Goal: Task Accomplishment & Management: Complete application form

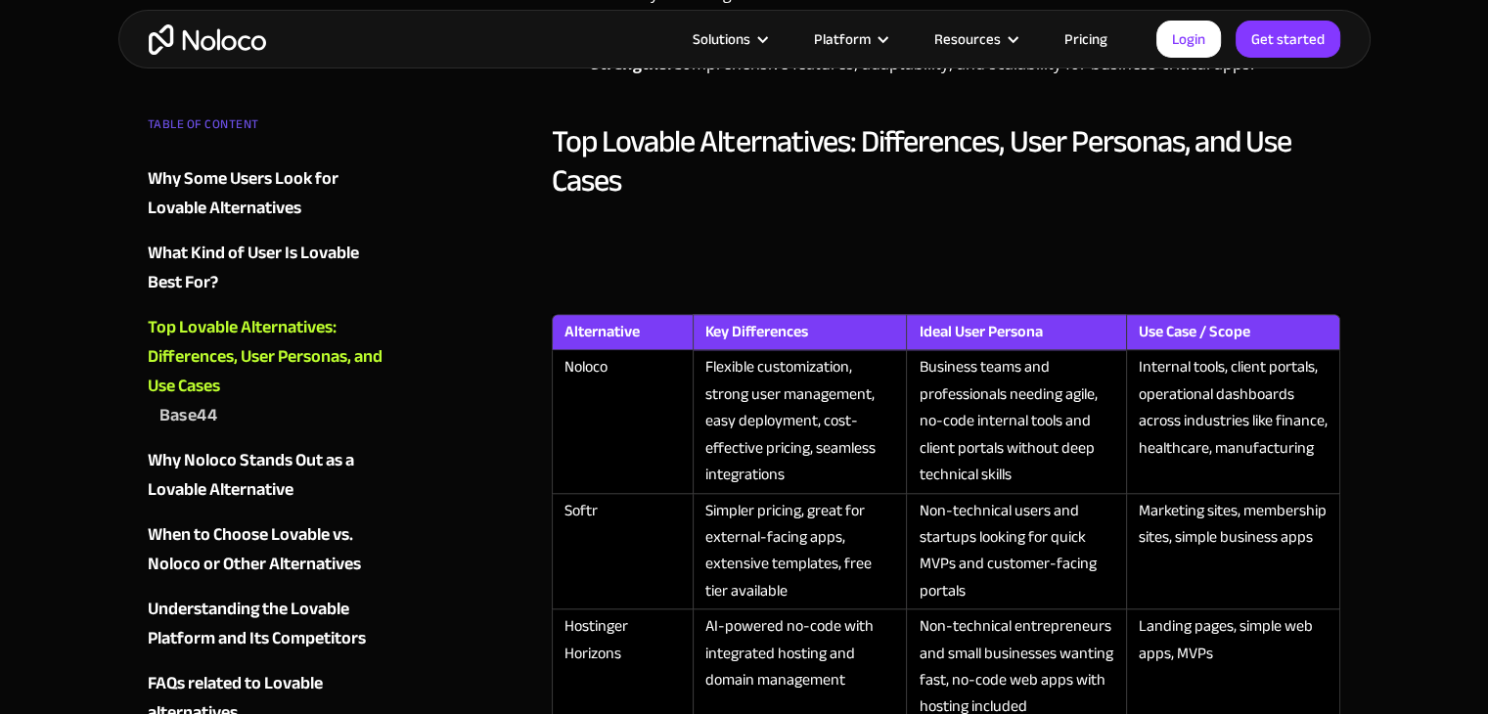
scroll to position [1798, 0]
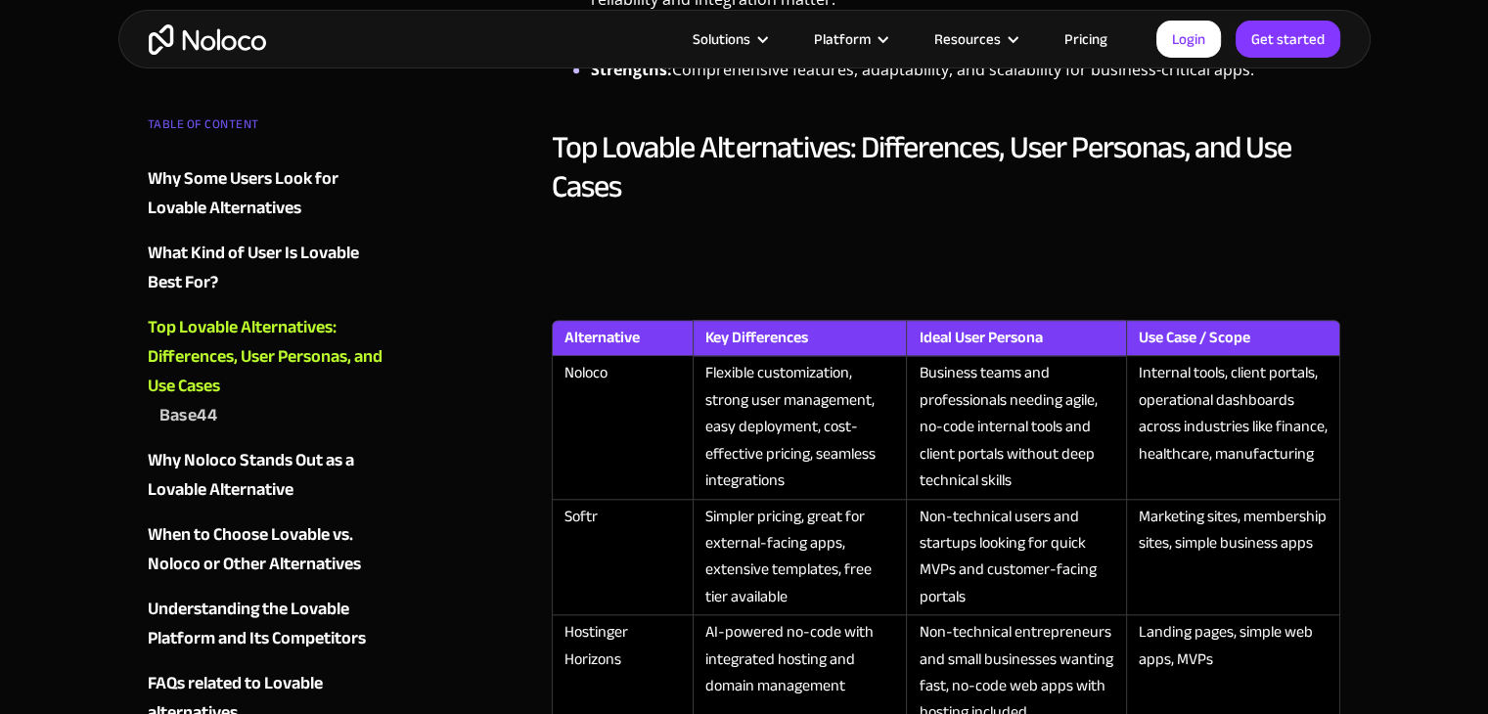
click at [187, 182] on div "Why Some Users Look for Lovable Alternatives" at bounding box center [266, 193] width 237 height 59
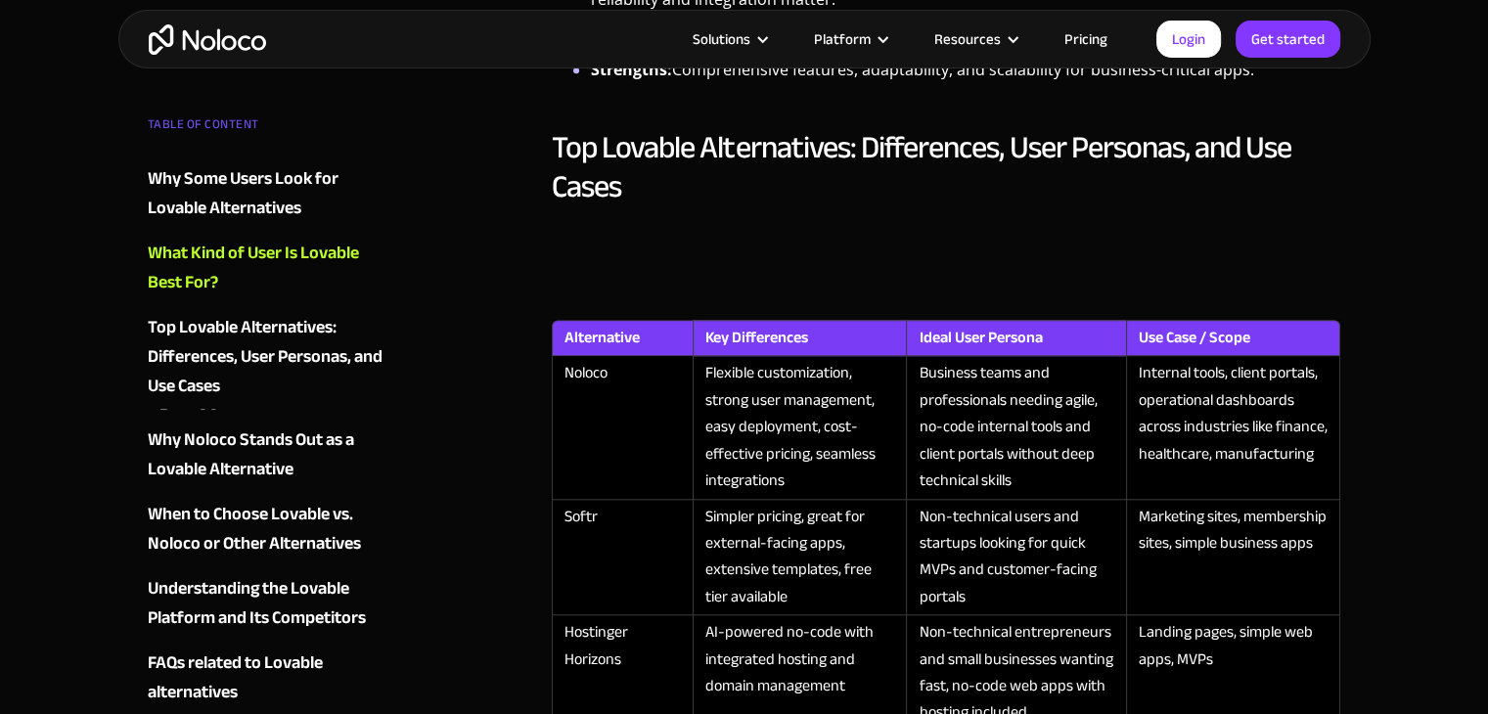
scroll to position [1457, 0]
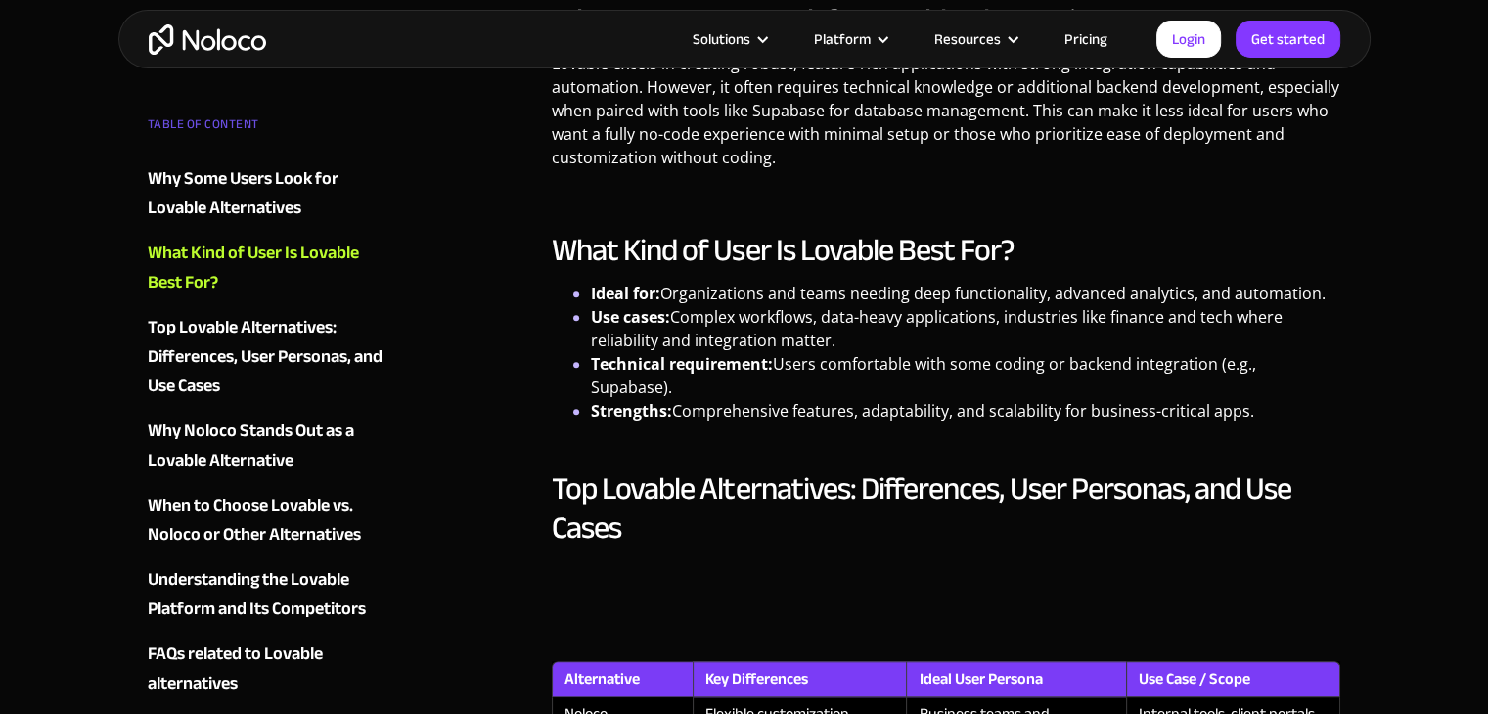
click at [210, 179] on div "Why Some Users Look for Lovable Alternatives" at bounding box center [266, 193] width 237 height 59
click at [207, 168] on div "Why Some Users Look for Lovable Alternatives" at bounding box center [266, 193] width 237 height 59
click at [215, 212] on div "Why Some Users Look for Lovable Alternatives" at bounding box center [266, 193] width 237 height 59
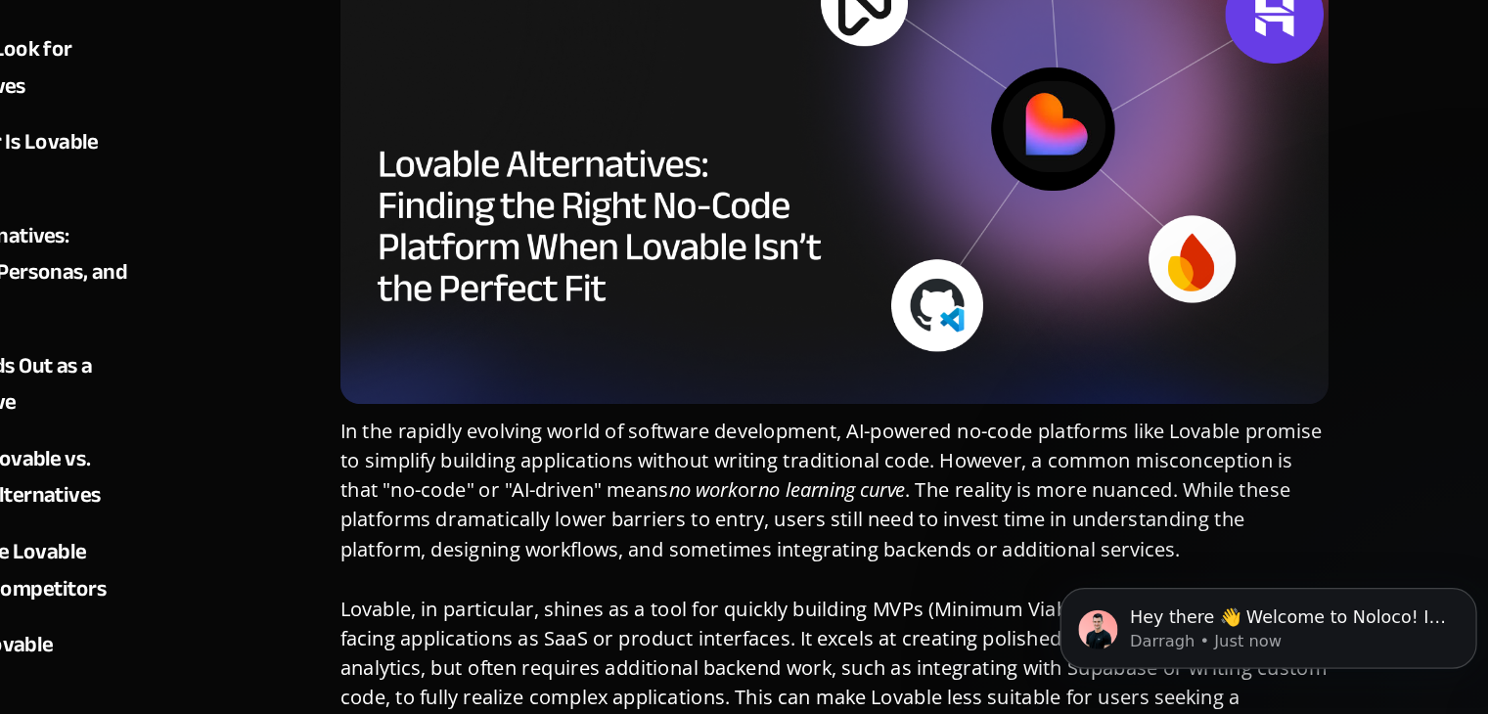
scroll to position [0, 0]
click at [1378, 559] on icon "Dismiss notification" at bounding box center [1378, 562] width 11 height 11
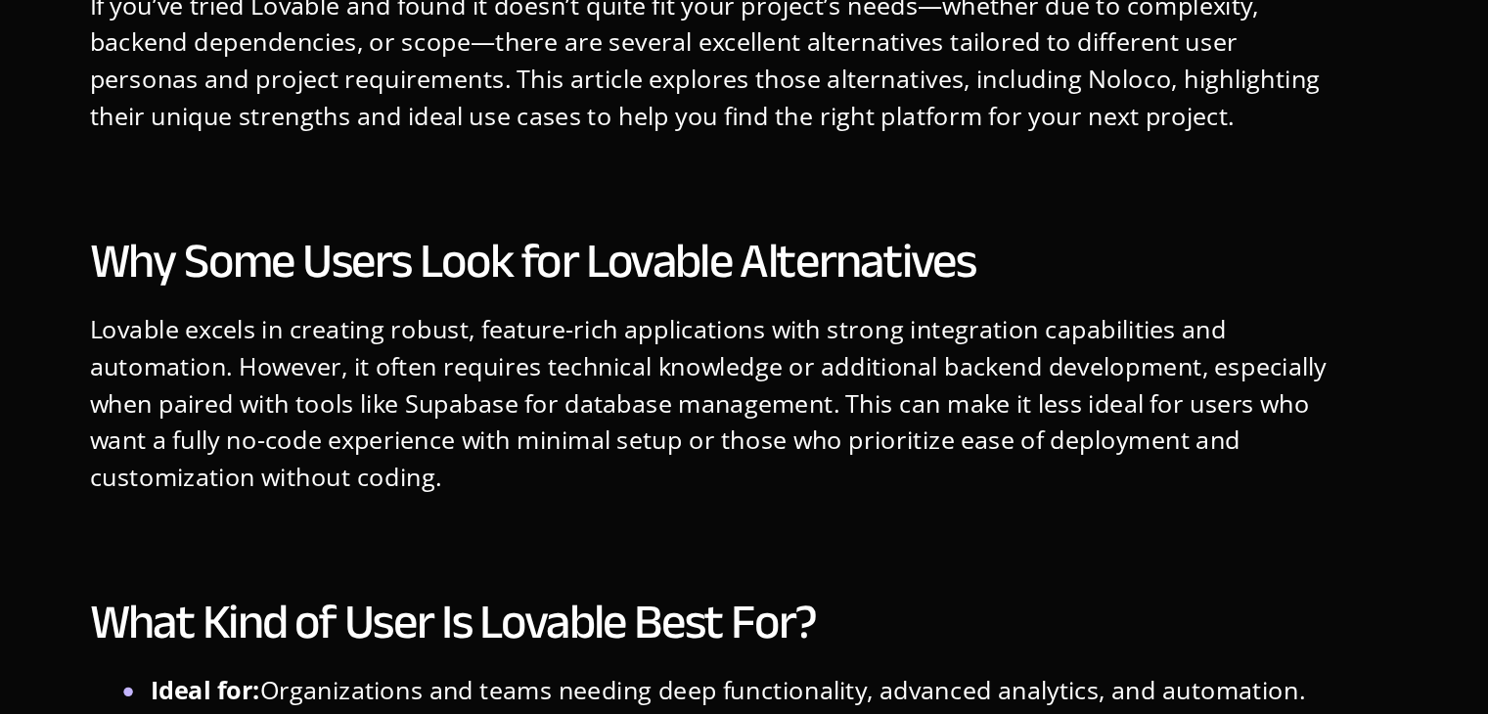
scroll to position [1052, 0]
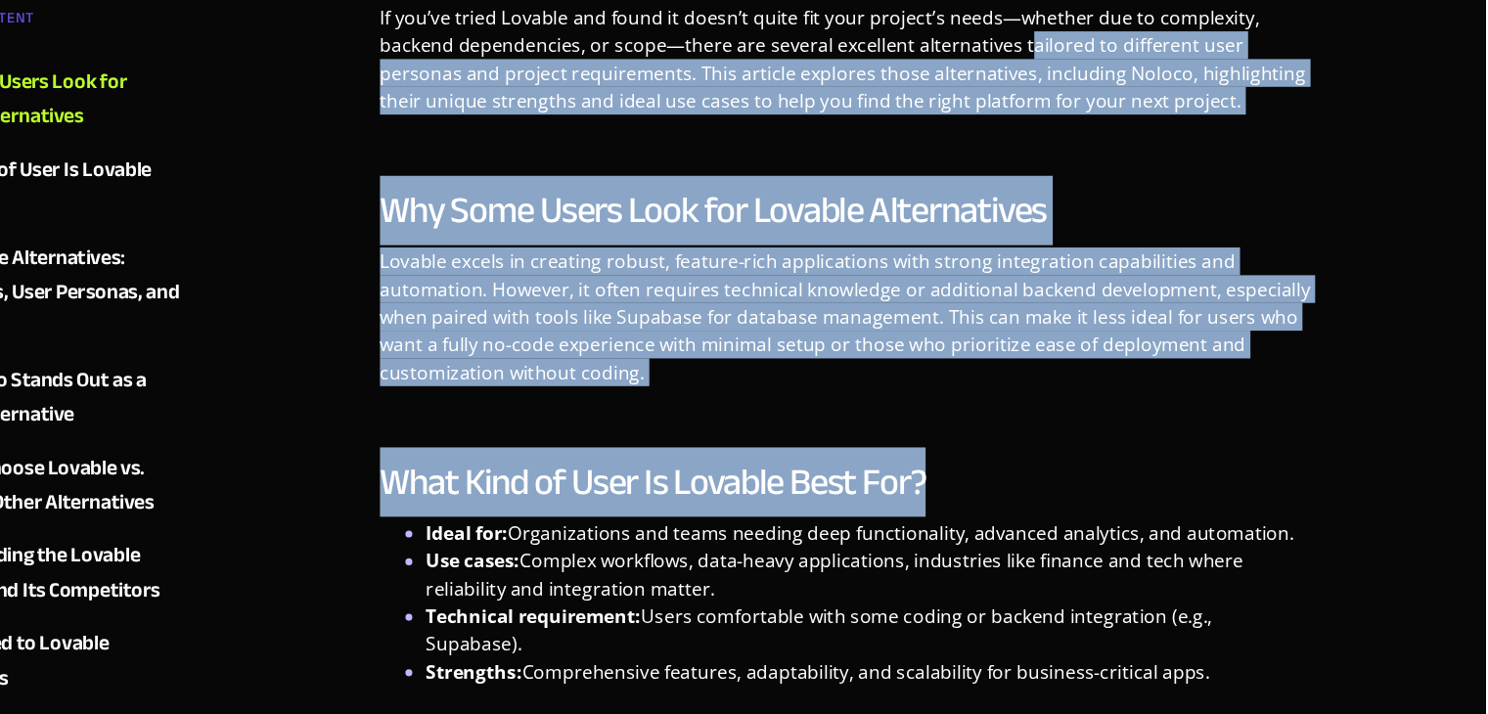
drag, startPoint x: 1172, startPoint y: 474, endPoint x: 1100, endPoint y: 149, distance: 333.7
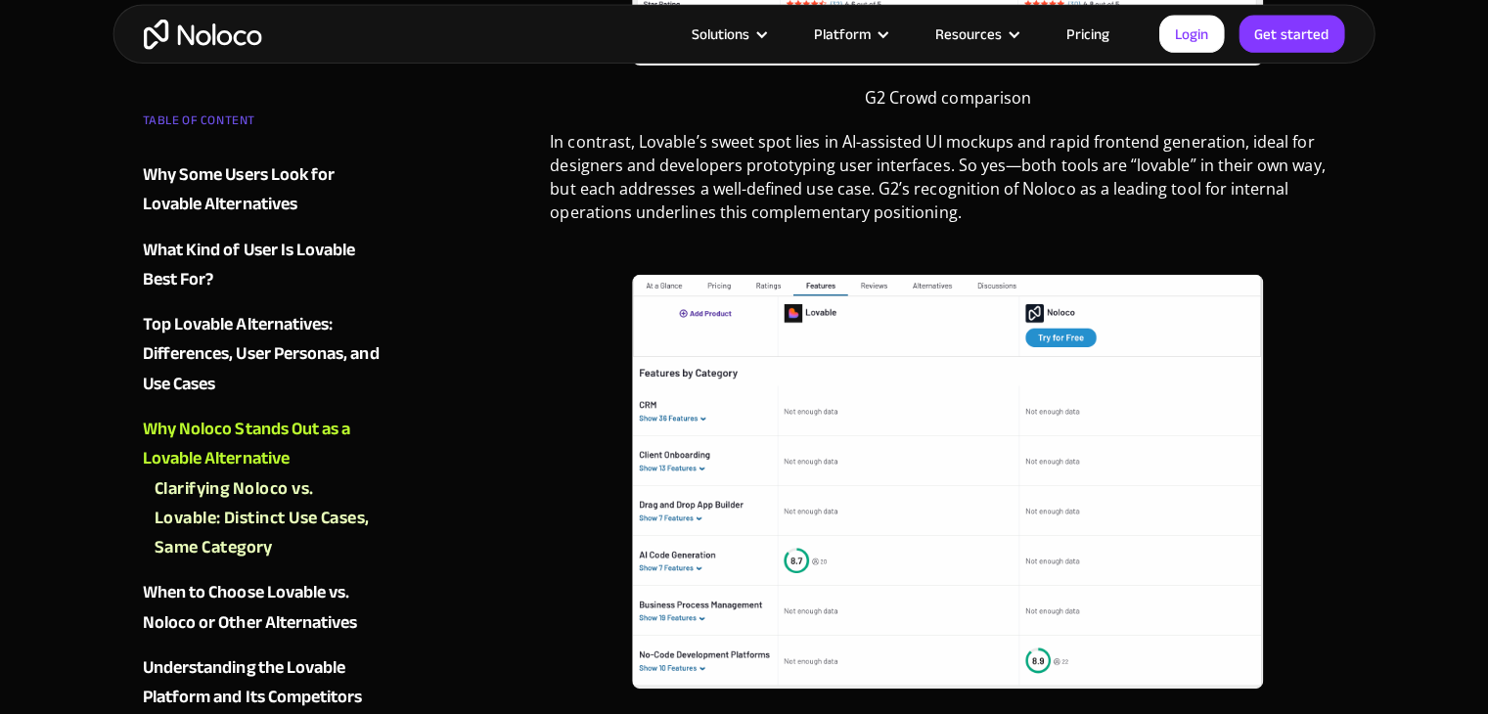
scroll to position [4450, 0]
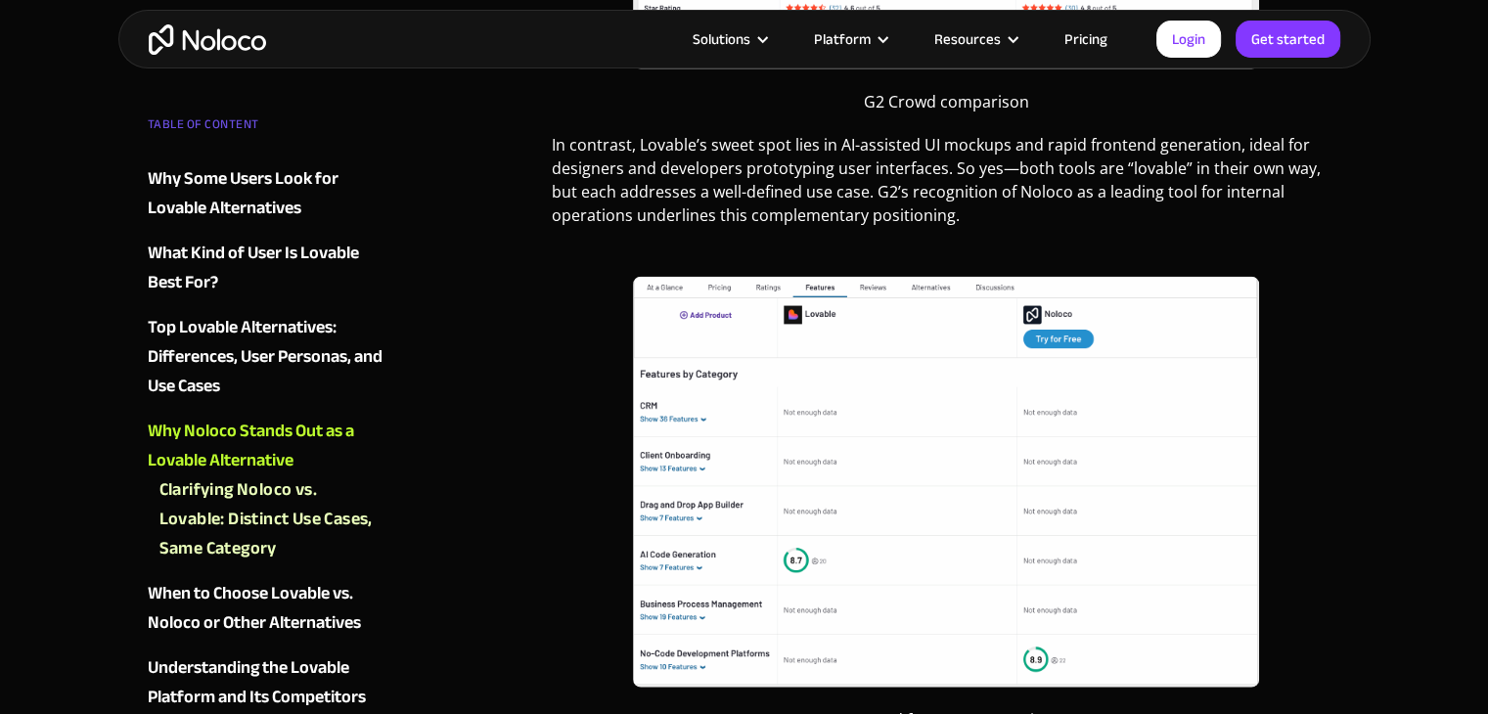
click at [317, 608] on div "When to Choose Lovable vs. Noloco or Other Alternatives" at bounding box center [266, 608] width 237 height 59
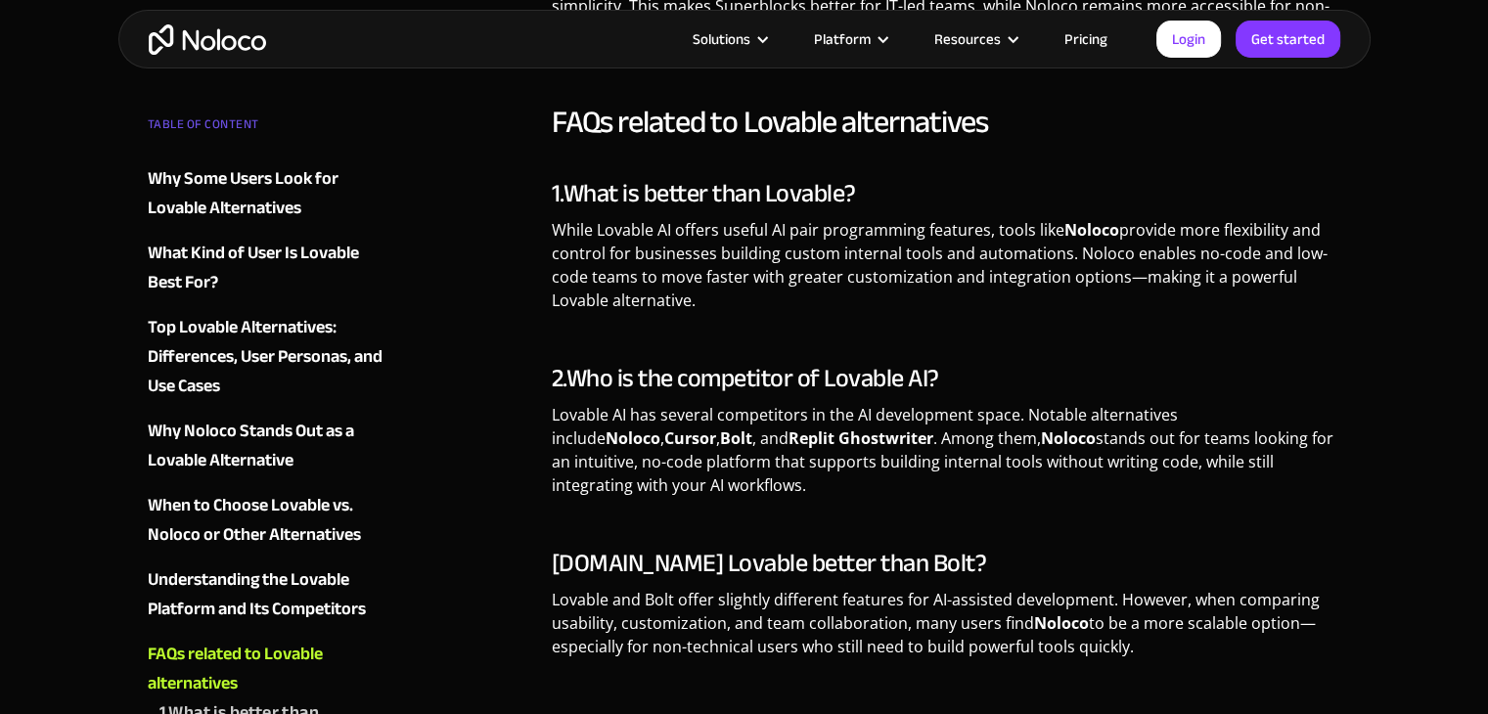
scroll to position [6554, 0]
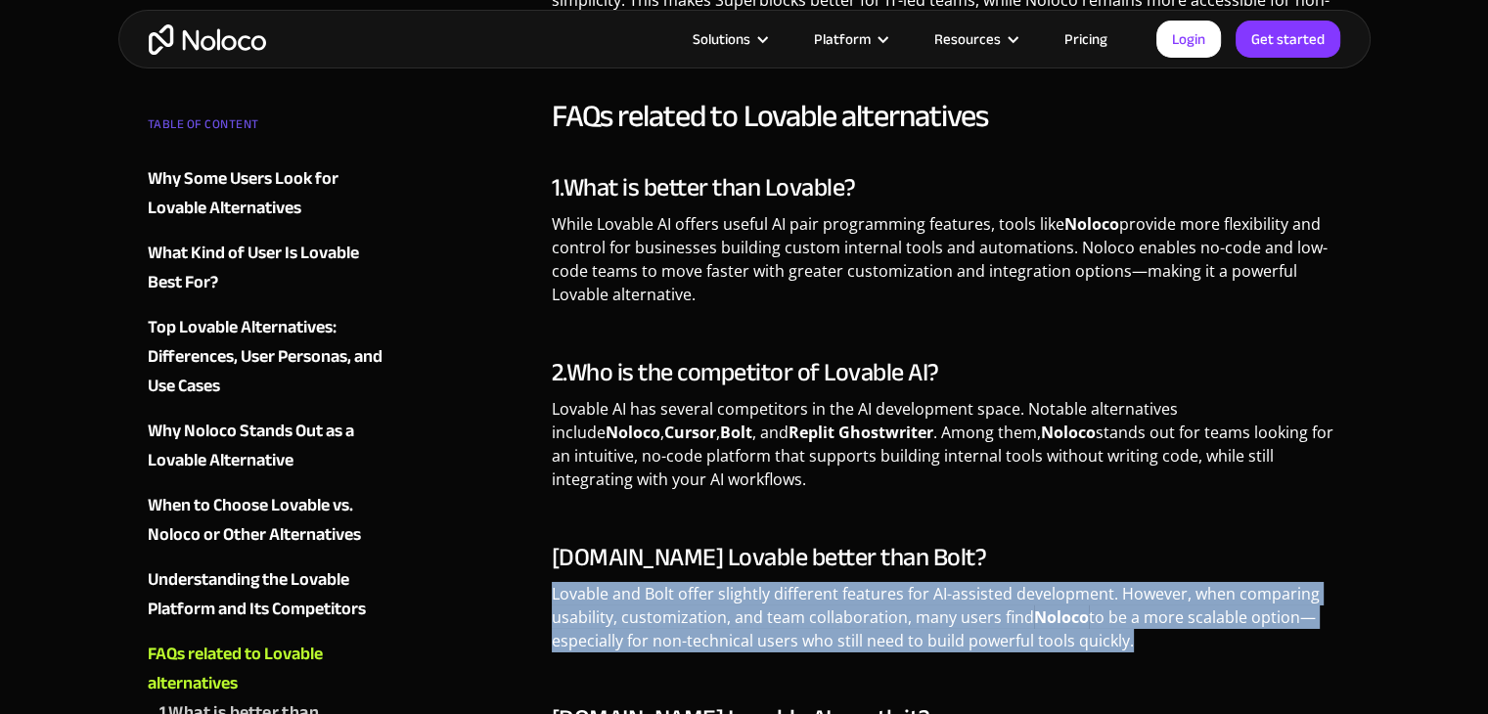
drag, startPoint x: 1119, startPoint y: 561, endPoint x: 493, endPoint y: 506, distance: 628.4
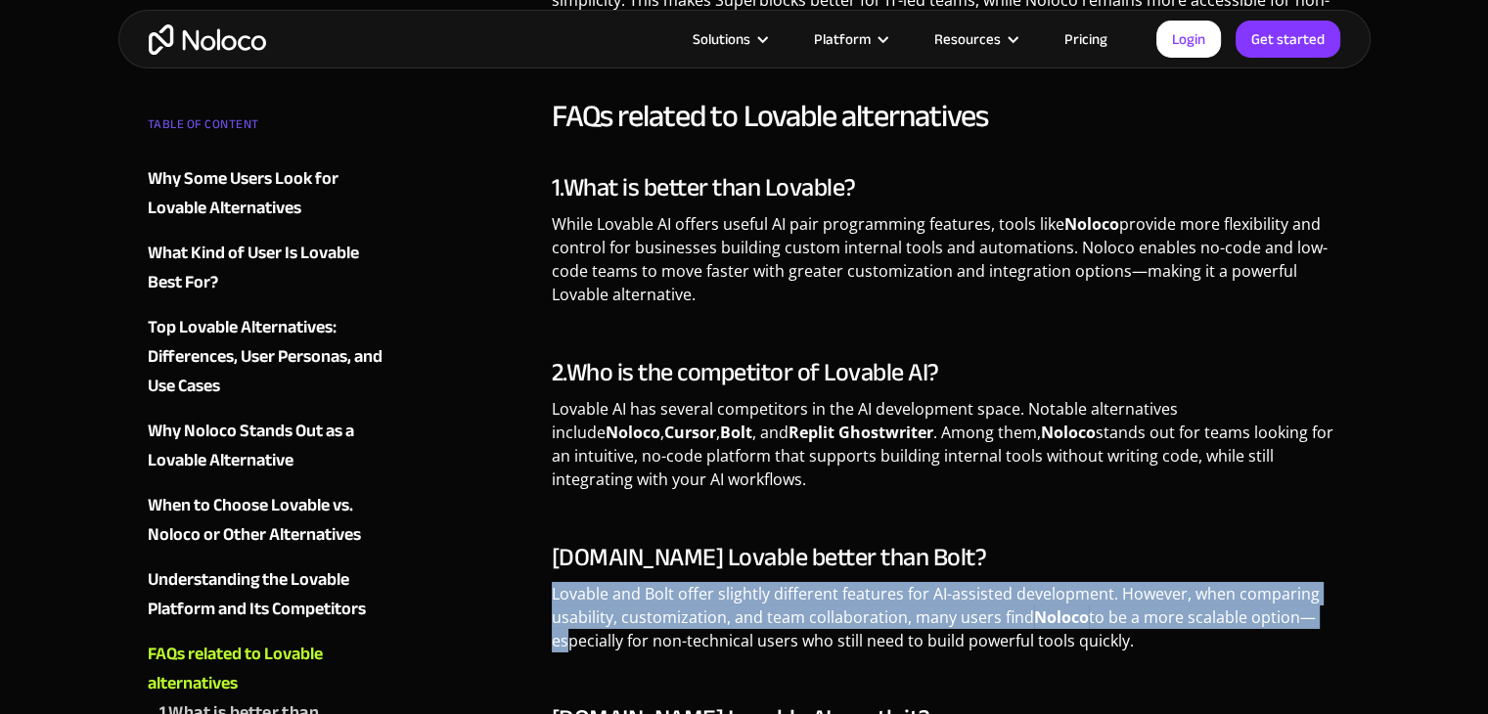
drag, startPoint x: 554, startPoint y: 513, endPoint x: 561, endPoint y: 578, distance: 66.0
click at [561, 582] on p "Lovable and Bolt offer slightly different features for AI-assisted development.…" at bounding box center [946, 624] width 789 height 85
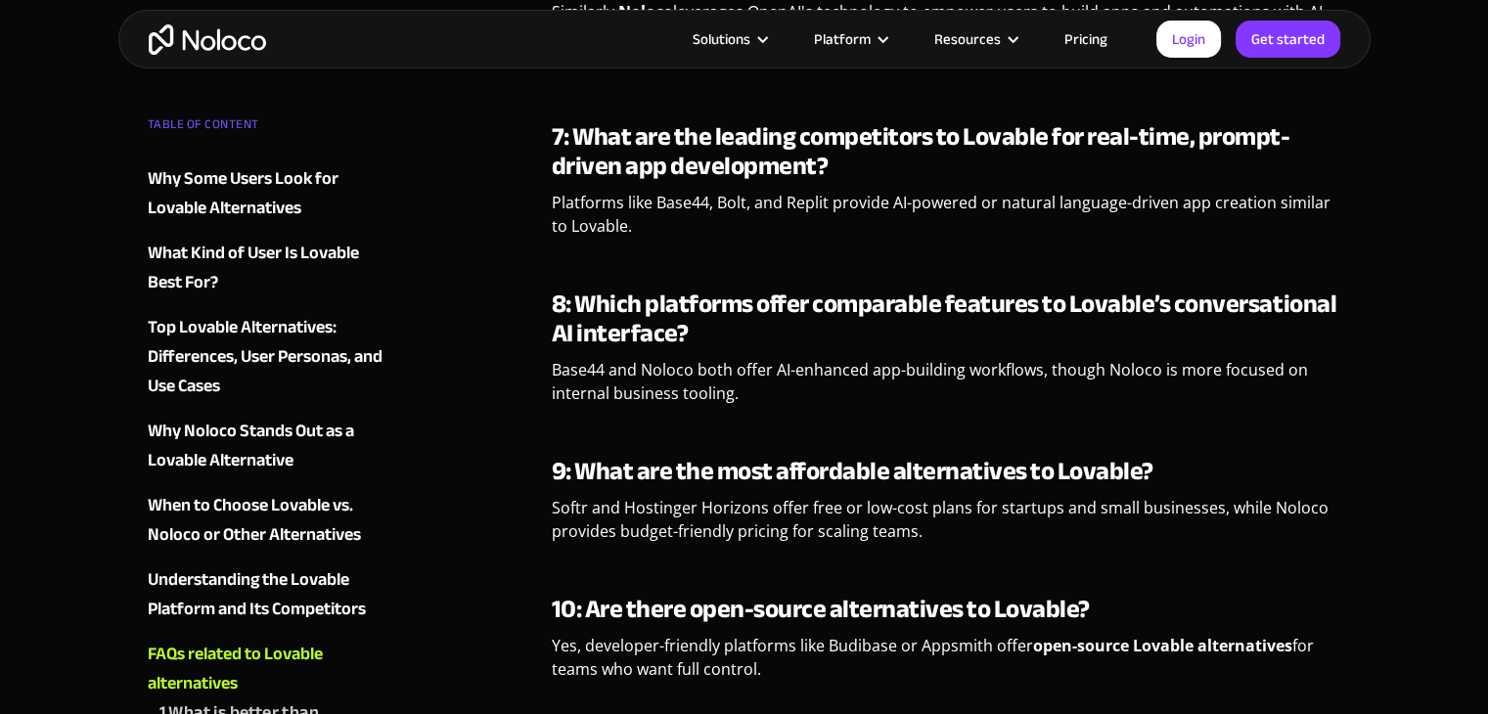
scroll to position [7712, 0]
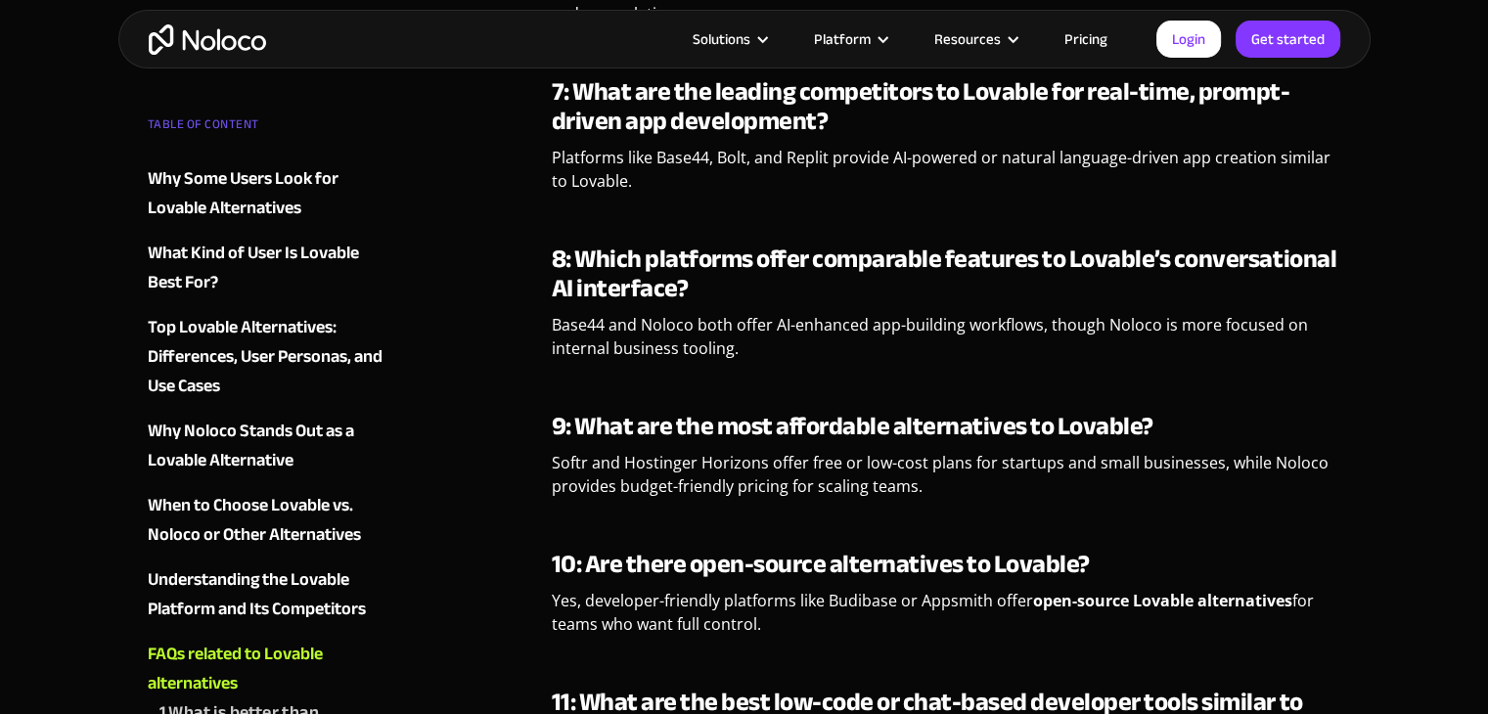
click at [228, 640] on div "FAQs related to Lovable alternatives" at bounding box center [266, 669] width 237 height 59
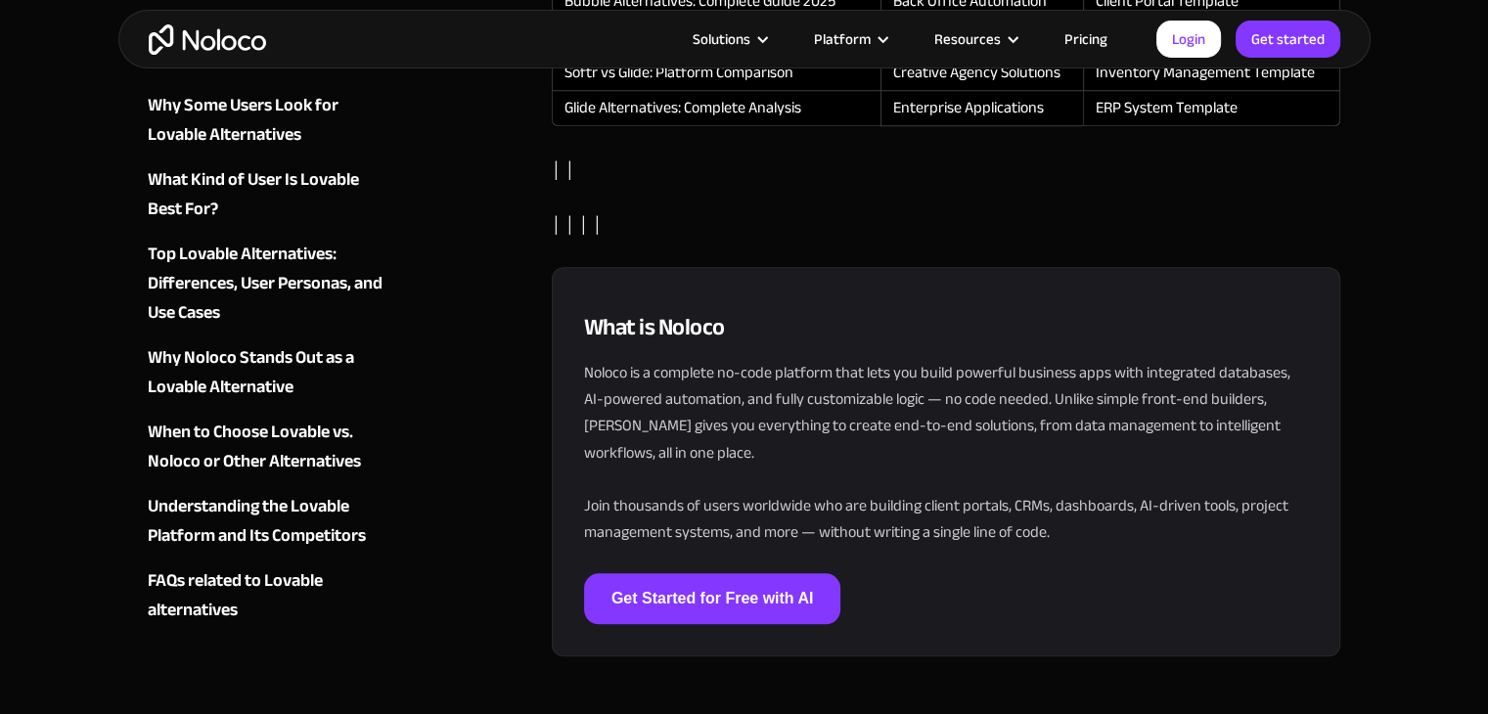
scroll to position [9107, 0]
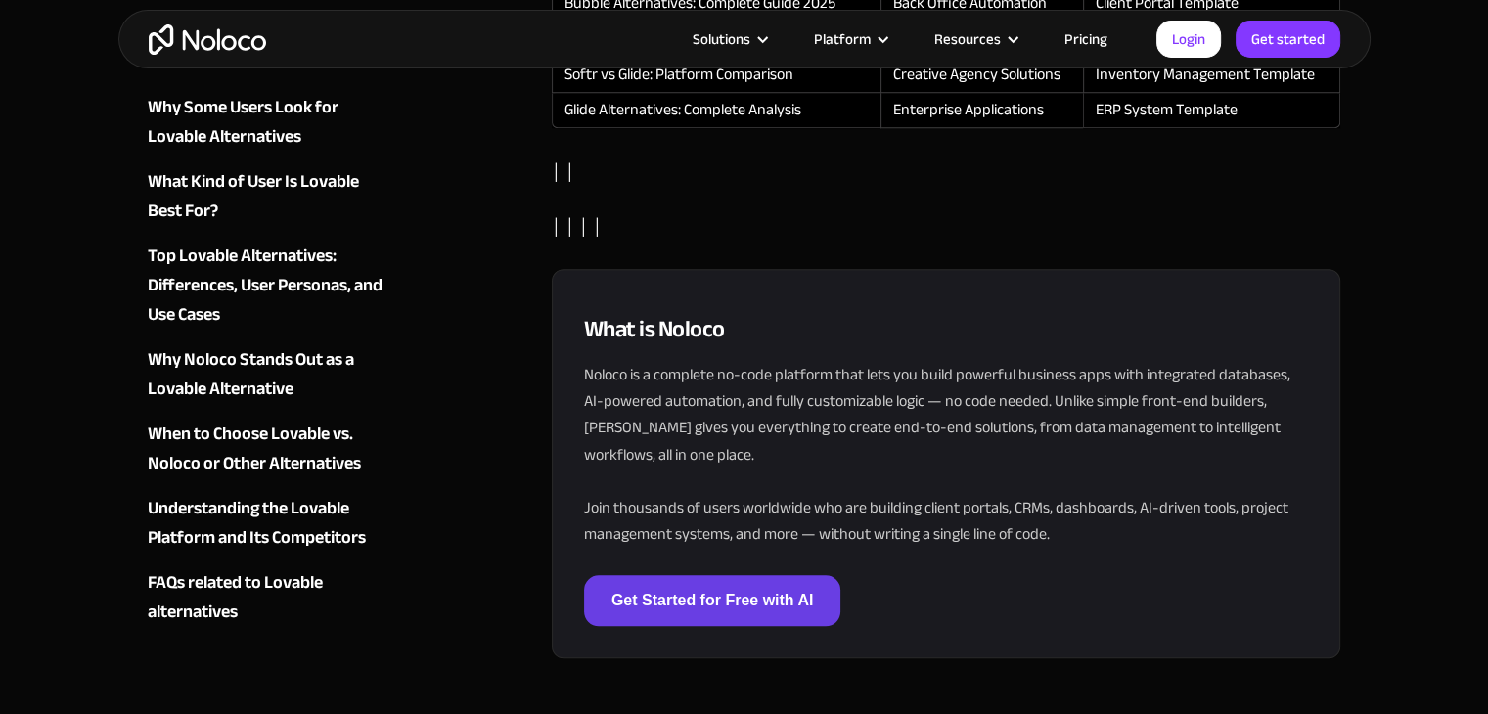
click at [686, 575] on link "Get Started for Free with AI" at bounding box center [712, 600] width 257 height 51
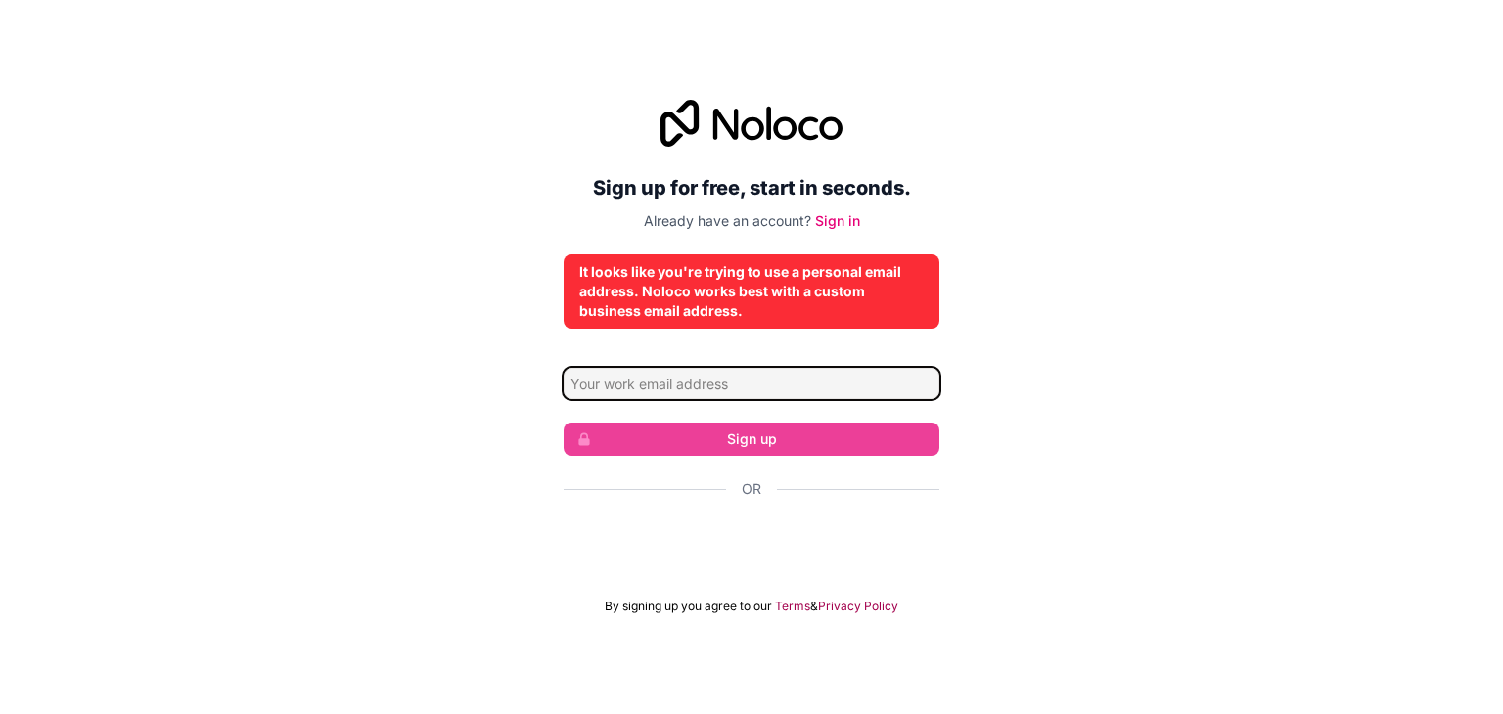
click at [701, 383] on input "Email address" at bounding box center [751, 383] width 376 height 31
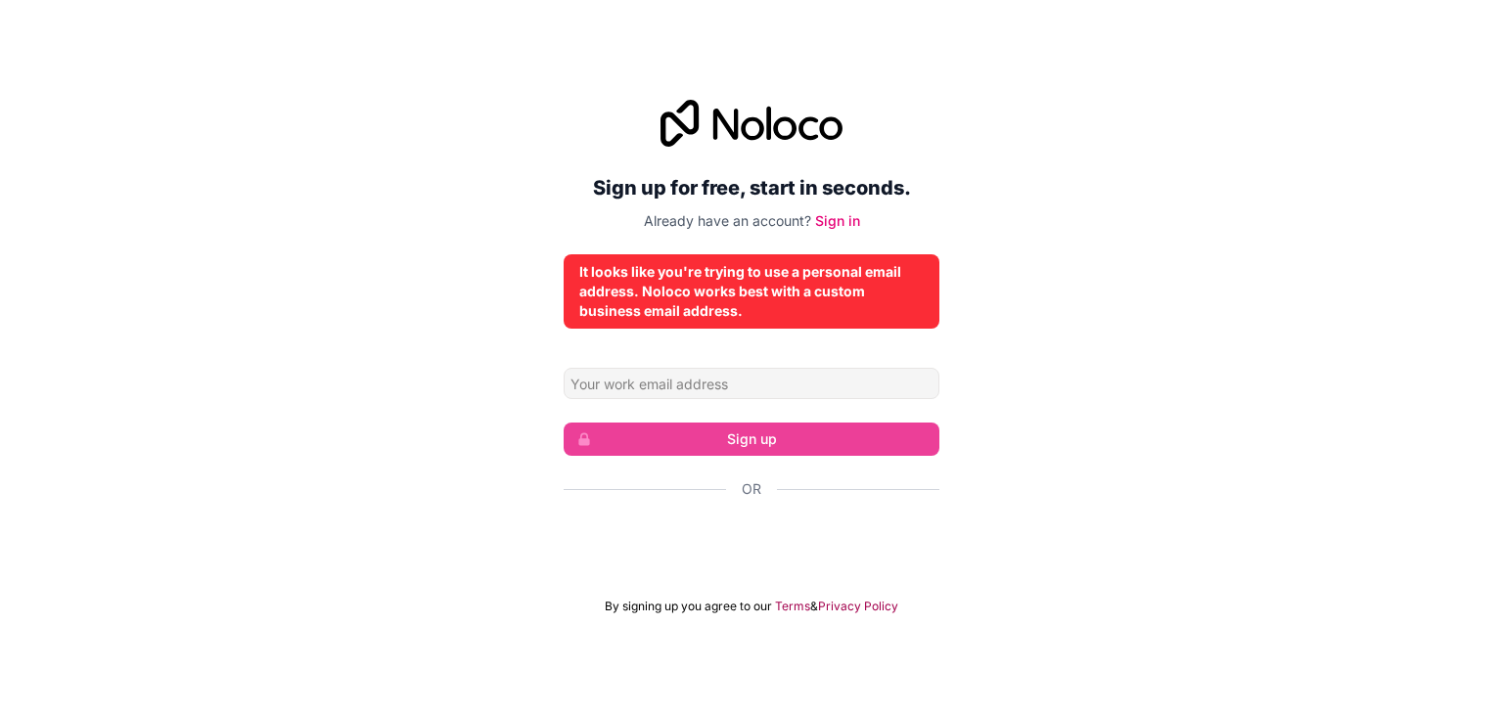
click at [607, 627] on div "Sign up for free, start in seconds. Already have an account? Sign in It looks l…" at bounding box center [751, 356] width 1503 height 569
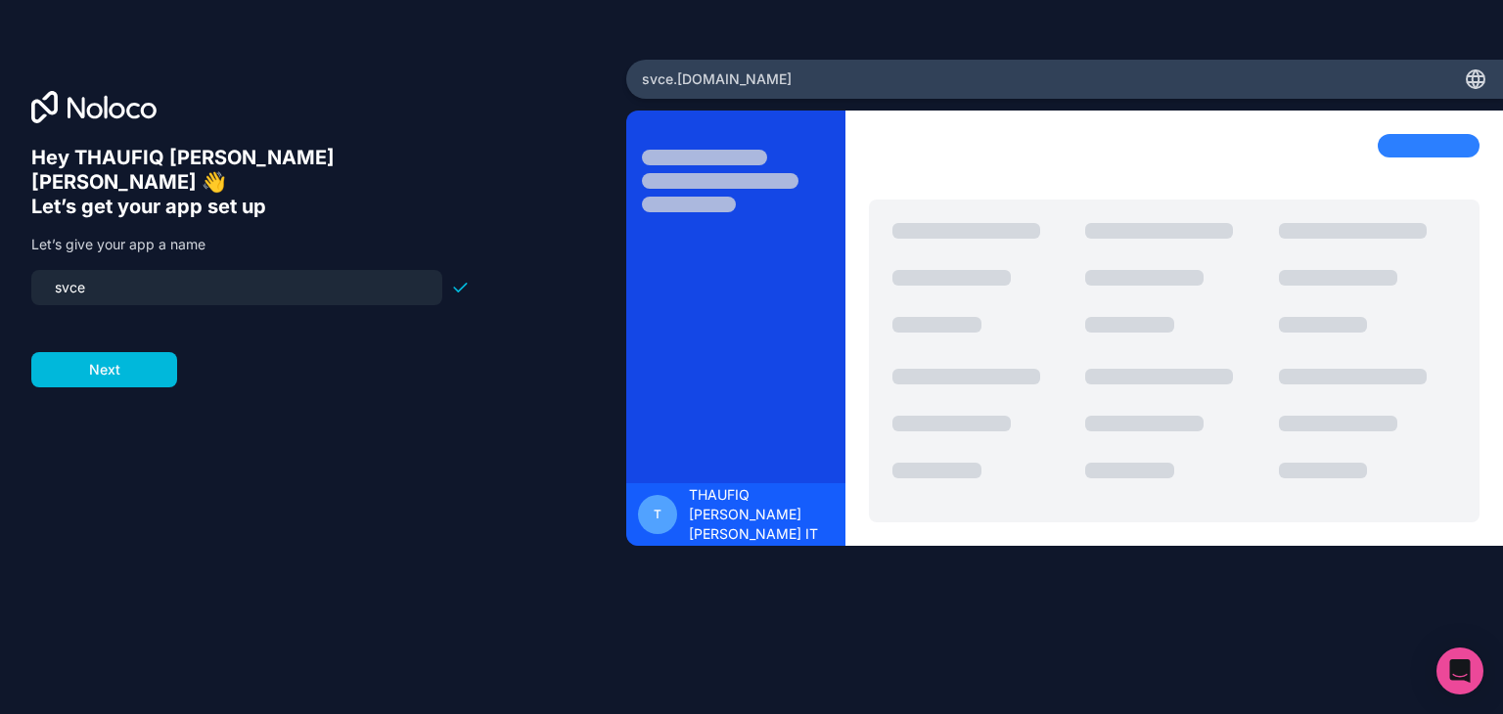
drag, startPoint x: 180, startPoint y: 253, endPoint x: 20, endPoint y: 256, distance: 160.5
click at [20, 256] on div "Hey THAUFIQ [PERSON_NAME] [PERSON_NAME] 👋 Let’s get your app set up Let’s give …" at bounding box center [313, 357] width 626 height 595
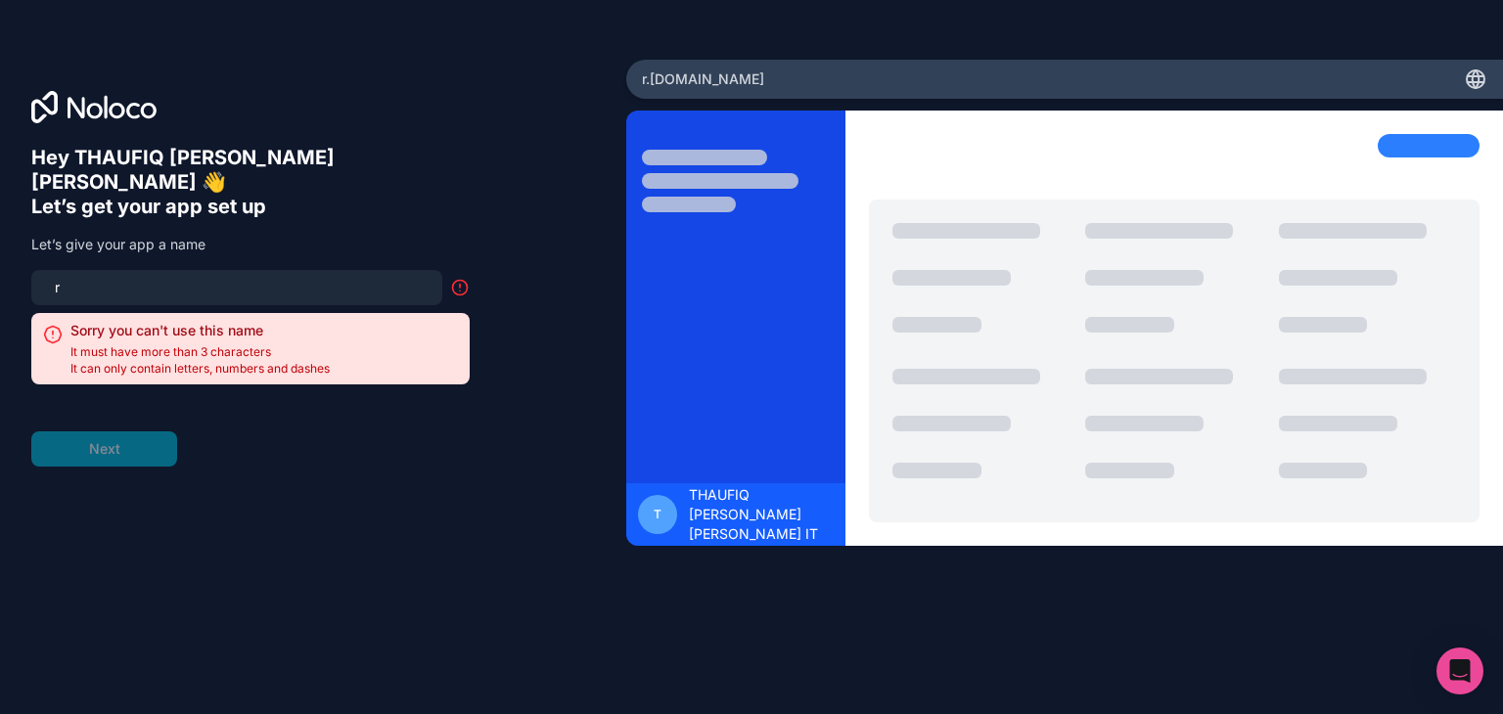
type input "r"
click at [119, 274] on input "r" at bounding box center [236, 287] width 387 height 27
type input "t"
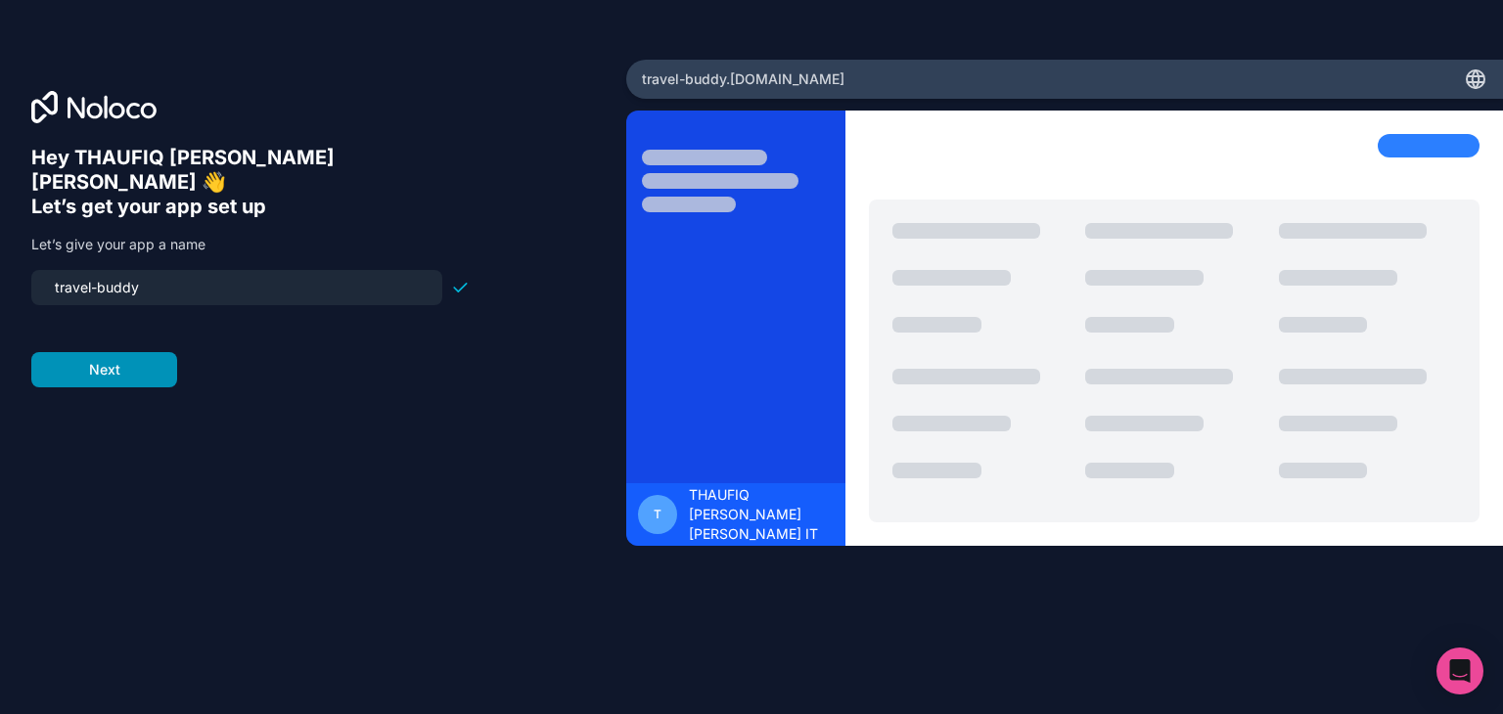
type input "travel-buddy"
click at [112, 352] on button "Next" at bounding box center [104, 369] width 146 height 35
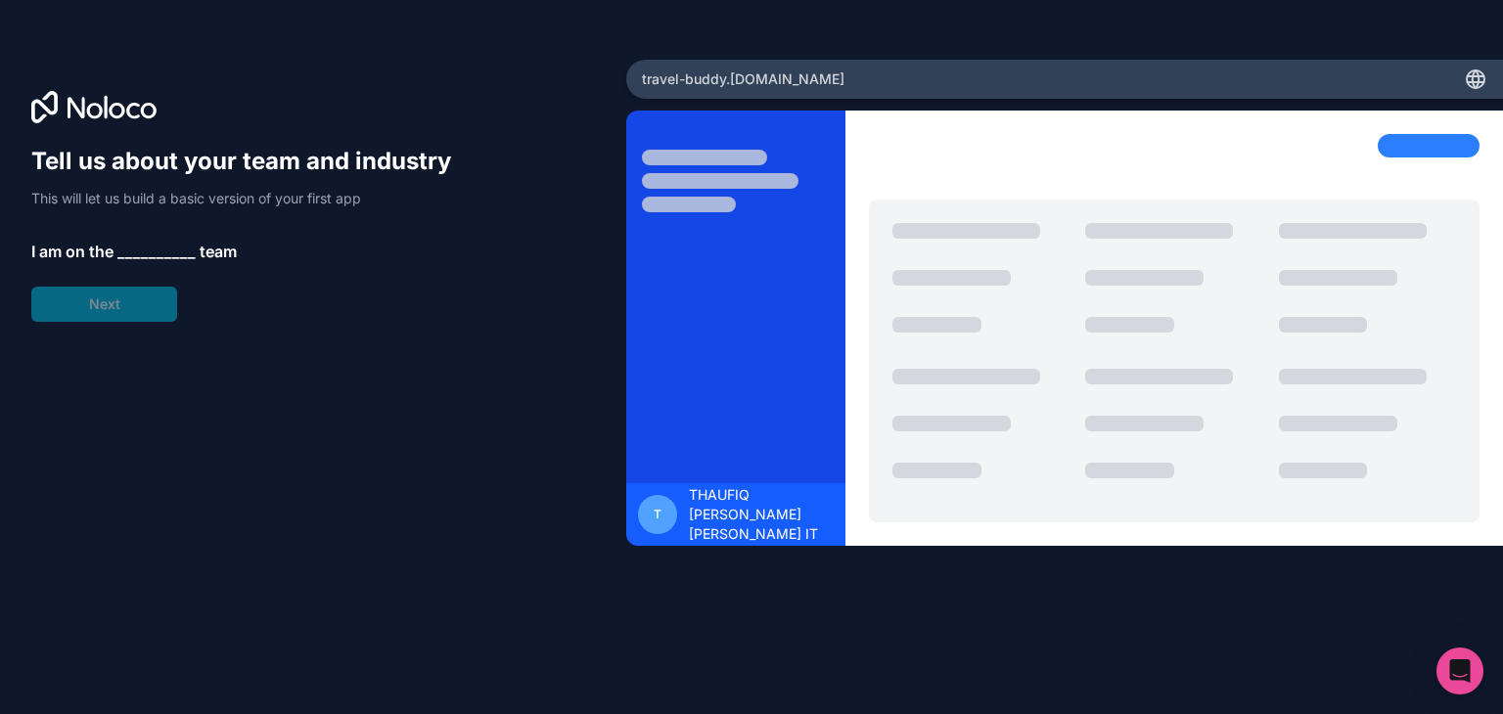
click at [133, 237] on div "Tell us about your team and industry This will let us build a basic version of …" at bounding box center [250, 234] width 438 height 176
click at [125, 247] on span "__________" at bounding box center [156, 251] width 78 height 23
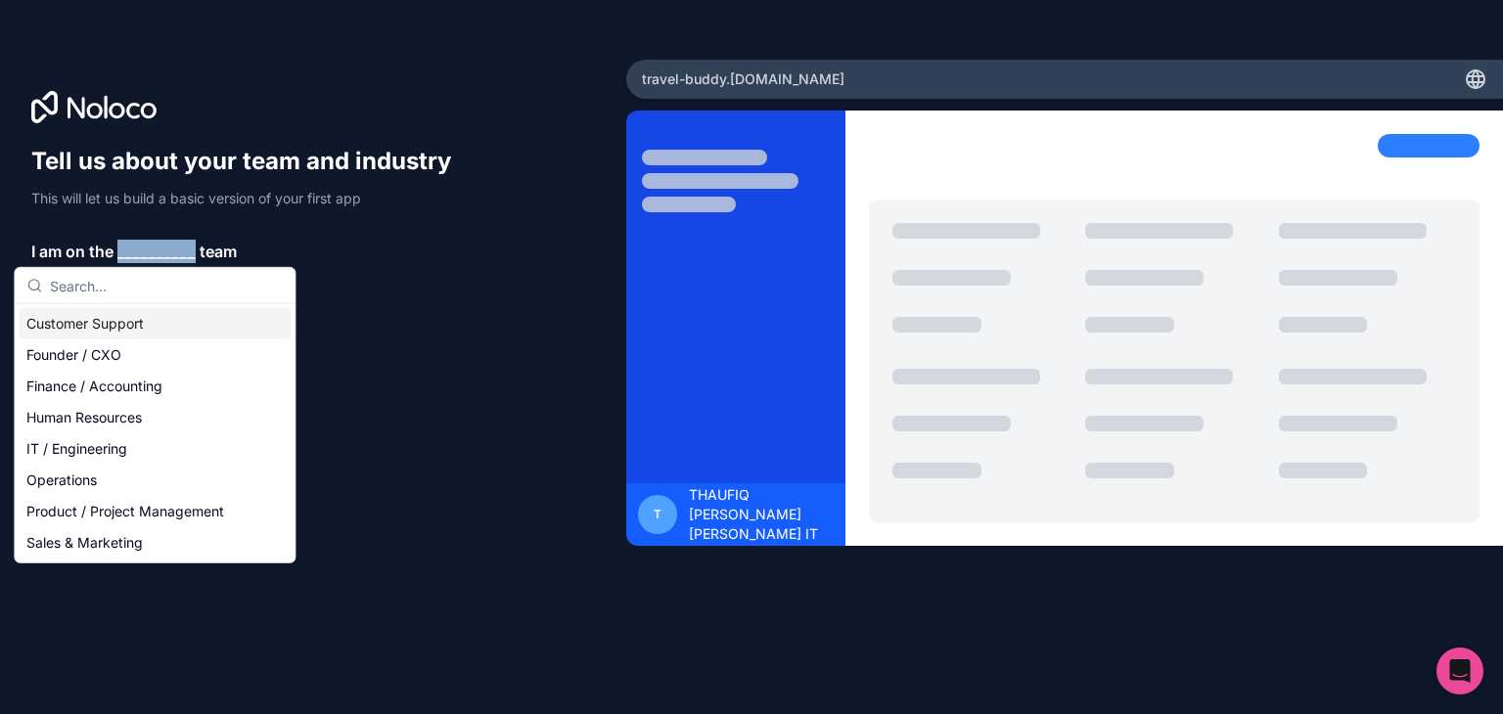
click at [125, 247] on span "__________" at bounding box center [156, 251] width 78 height 23
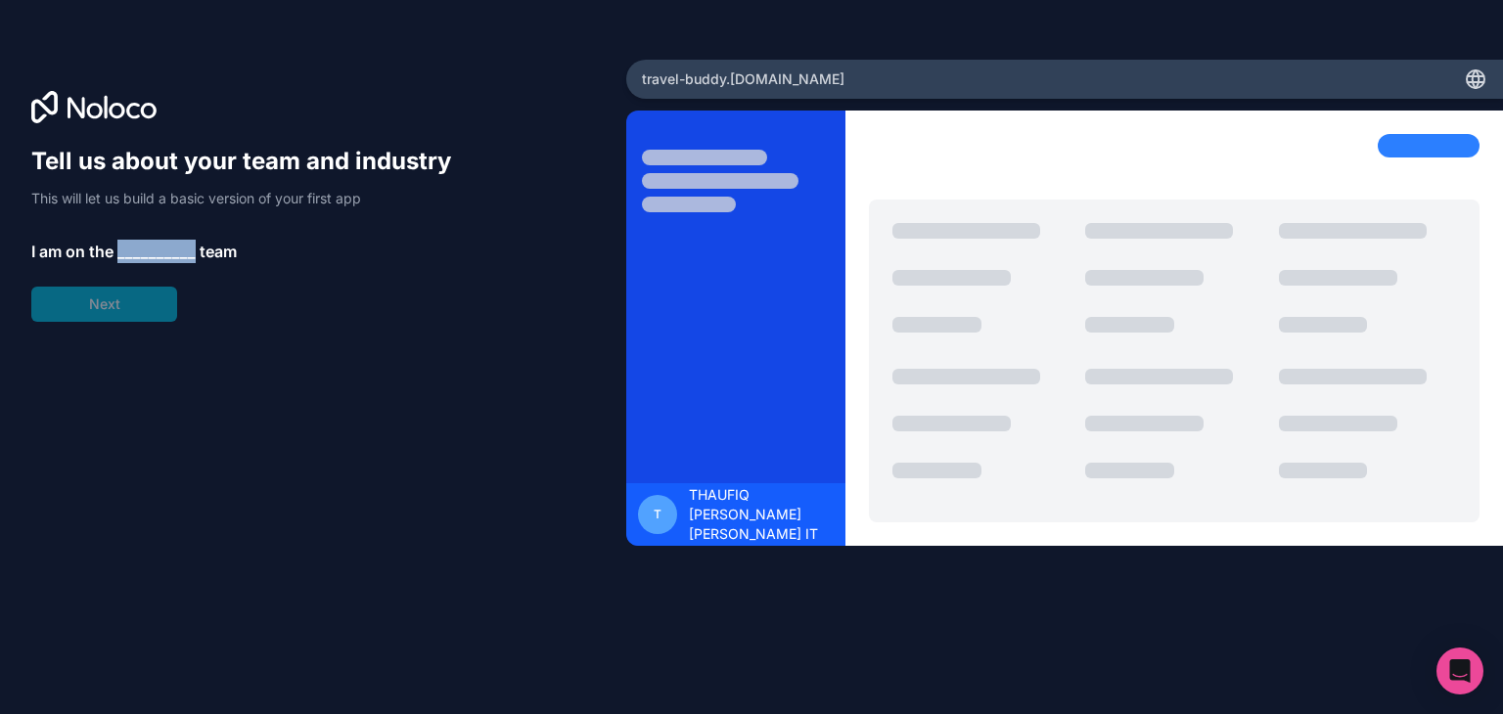
click at [143, 250] on span "__________" at bounding box center [156, 251] width 78 height 23
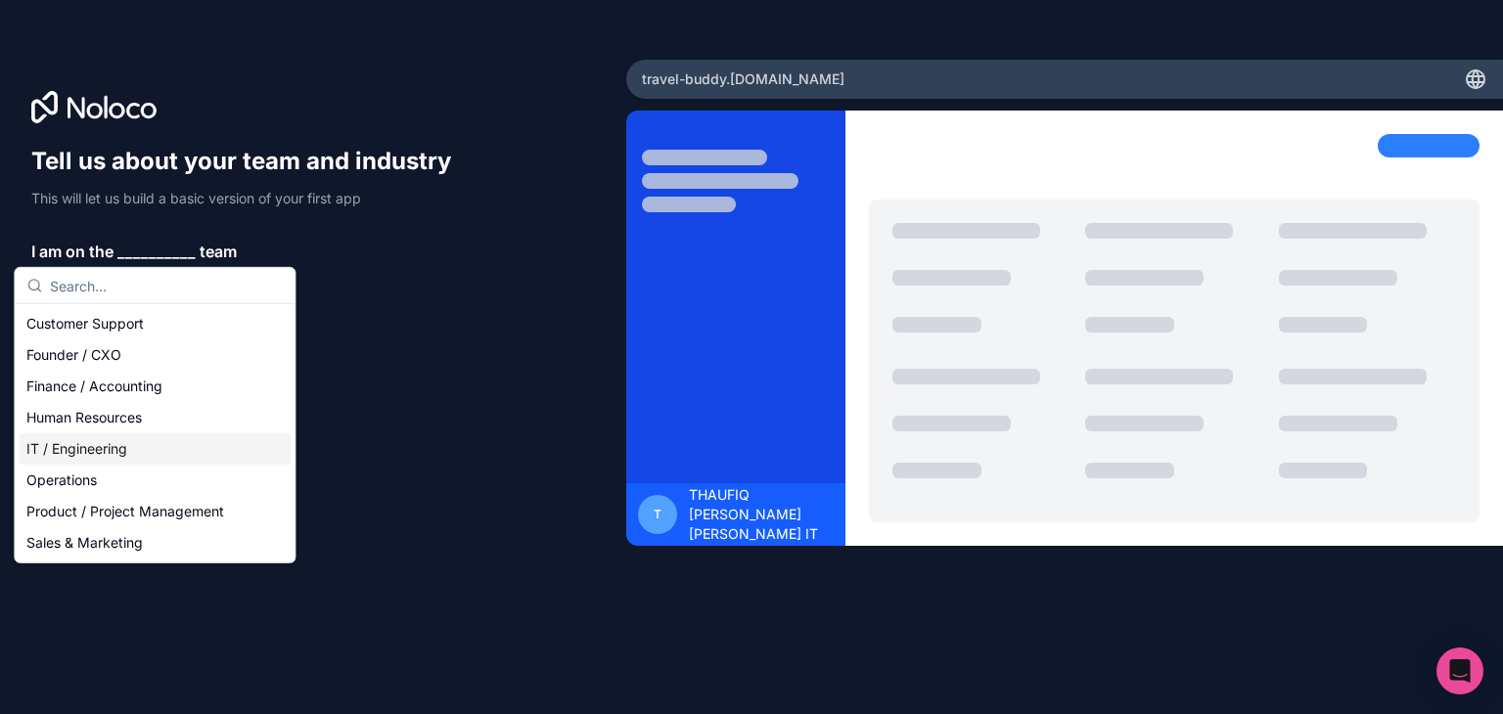
click at [110, 455] on div "IT / Engineering" at bounding box center [155, 448] width 272 height 31
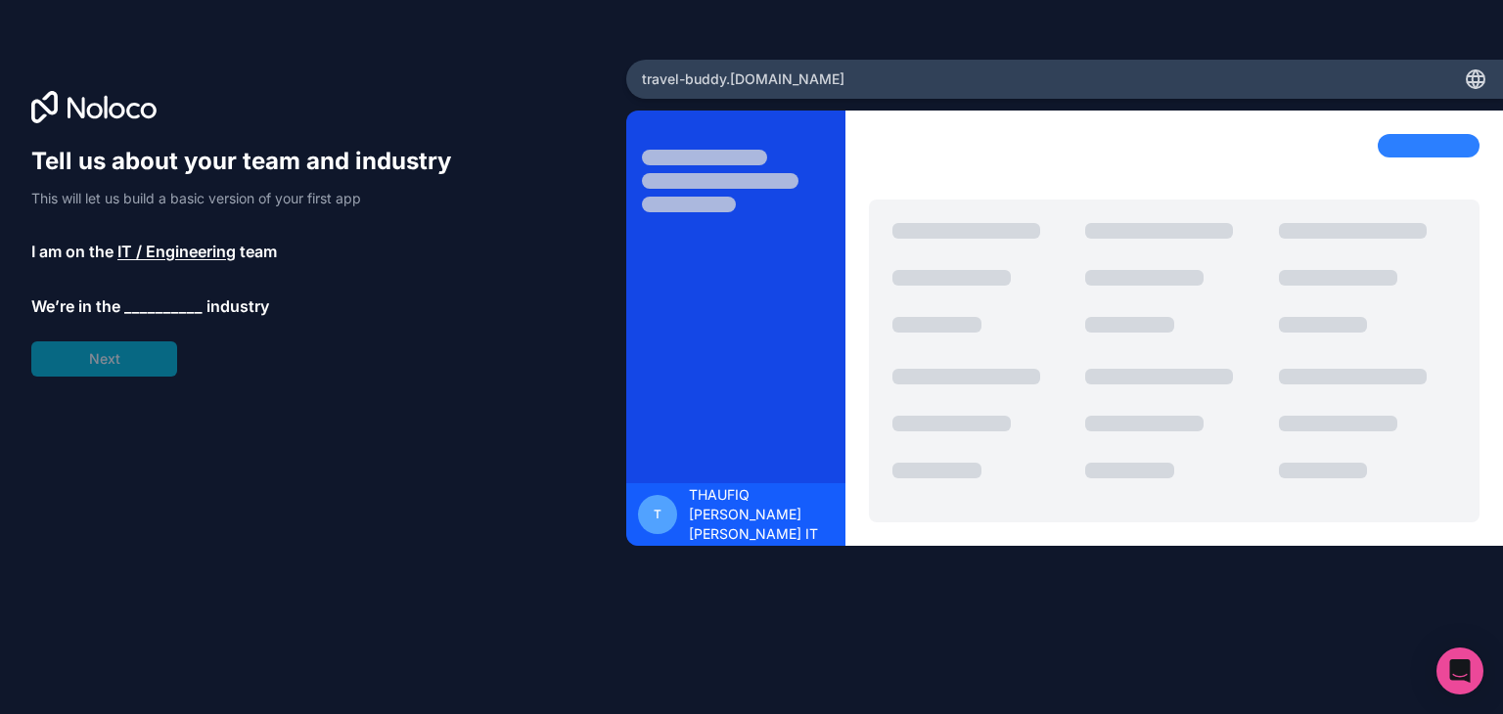
click at [139, 302] on span "__________" at bounding box center [163, 305] width 78 height 23
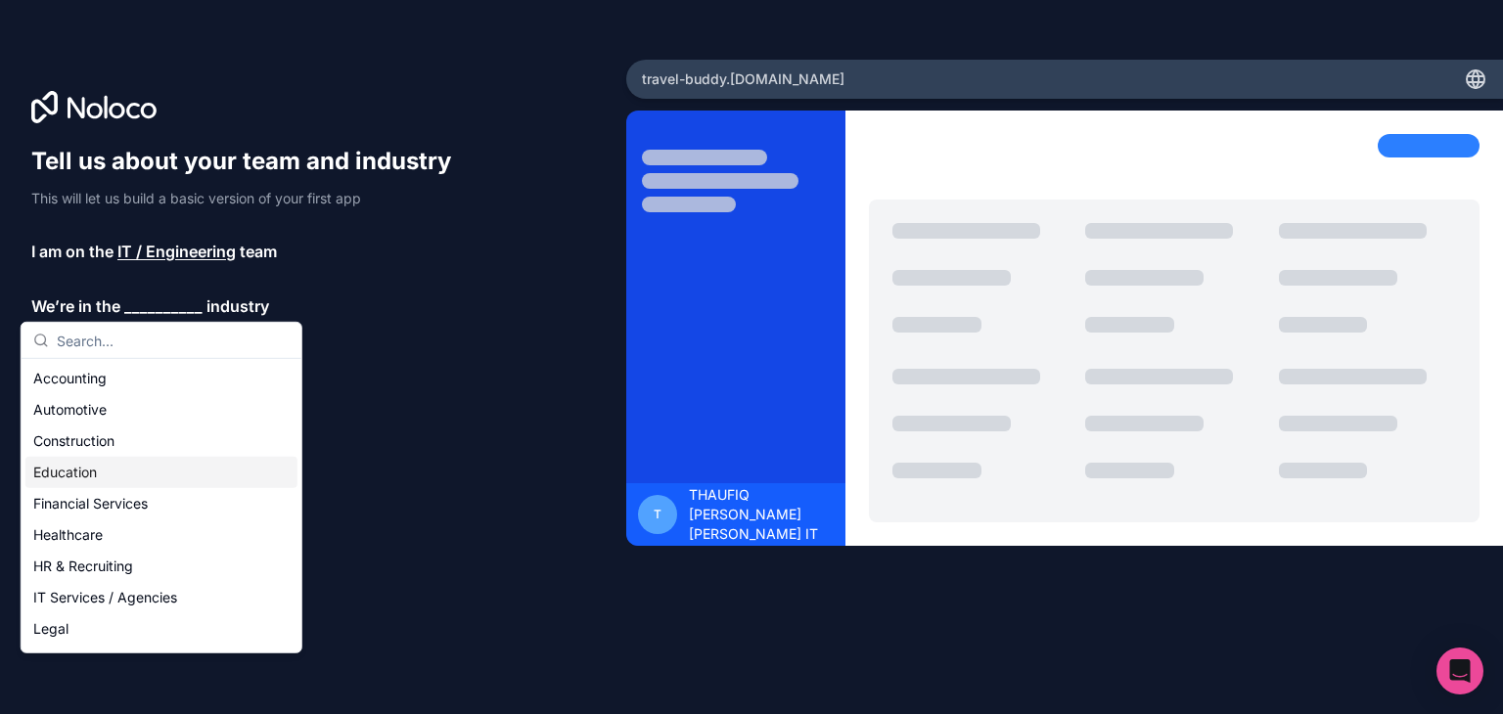
click at [102, 468] on div "Education" at bounding box center [161, 472] width 272 height 31
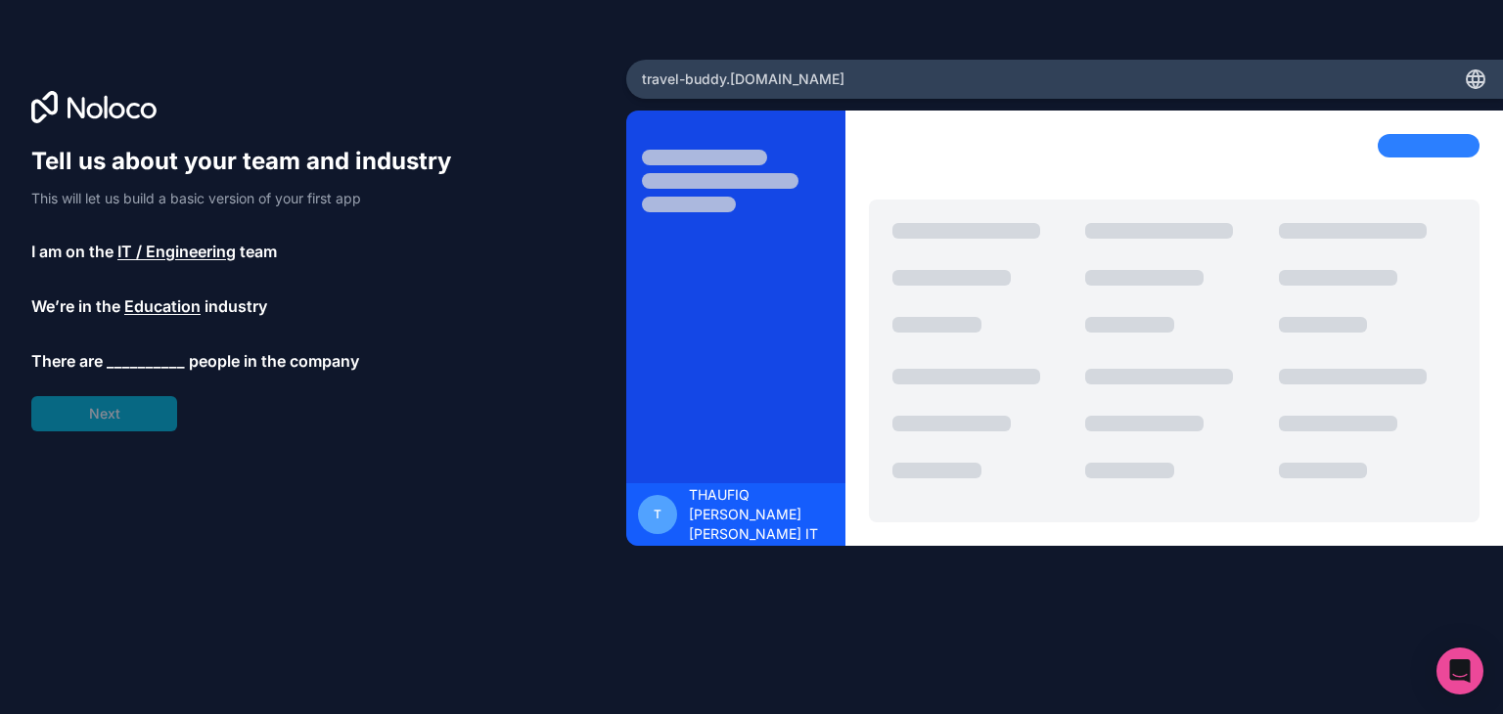
click at [131, 356] on span "__________" at bounding box center [146, 360] width 78 height 23
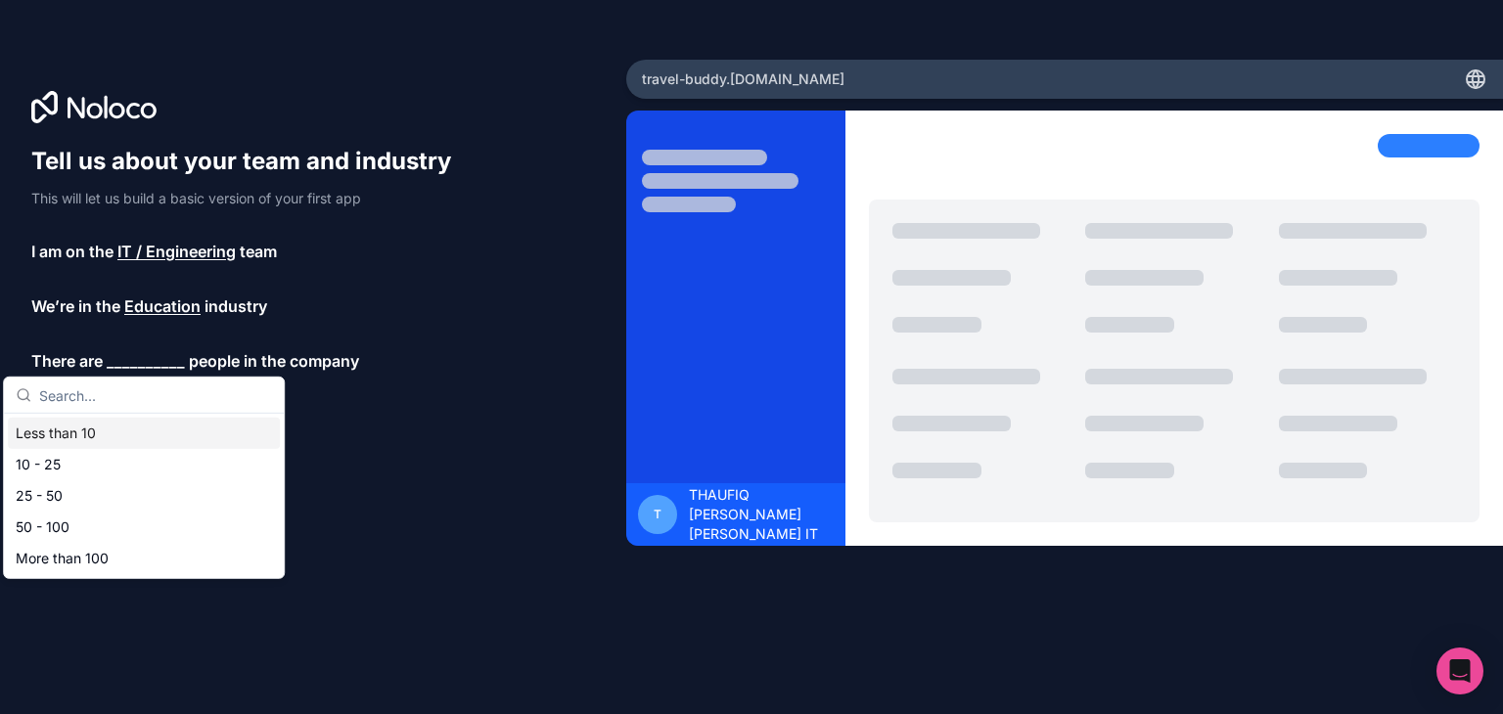
click at [89, 439] on div "Less than 10" at bounding box center [144, 433] width 272 height 31
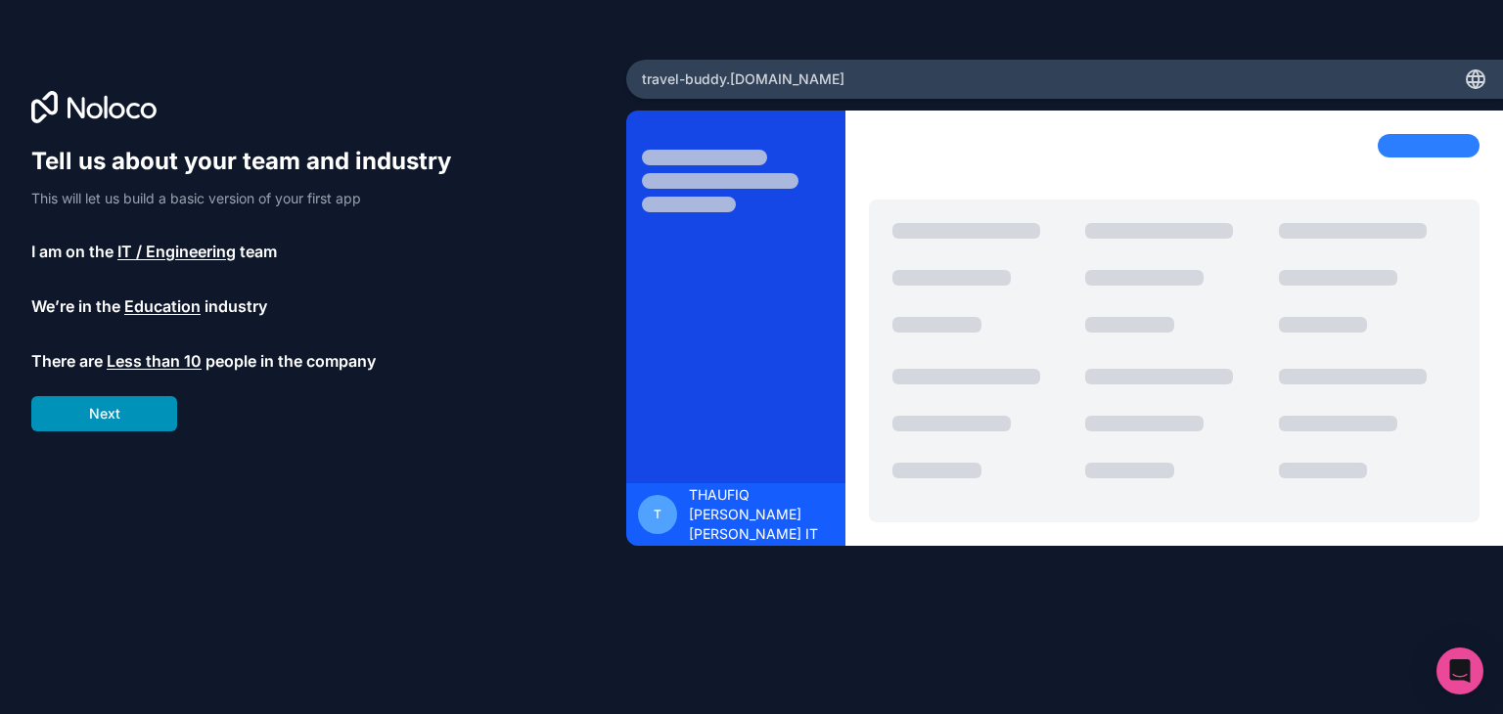
click at [123, 405] on button "Next" at bounding box center [104, 413] width 146 height 35
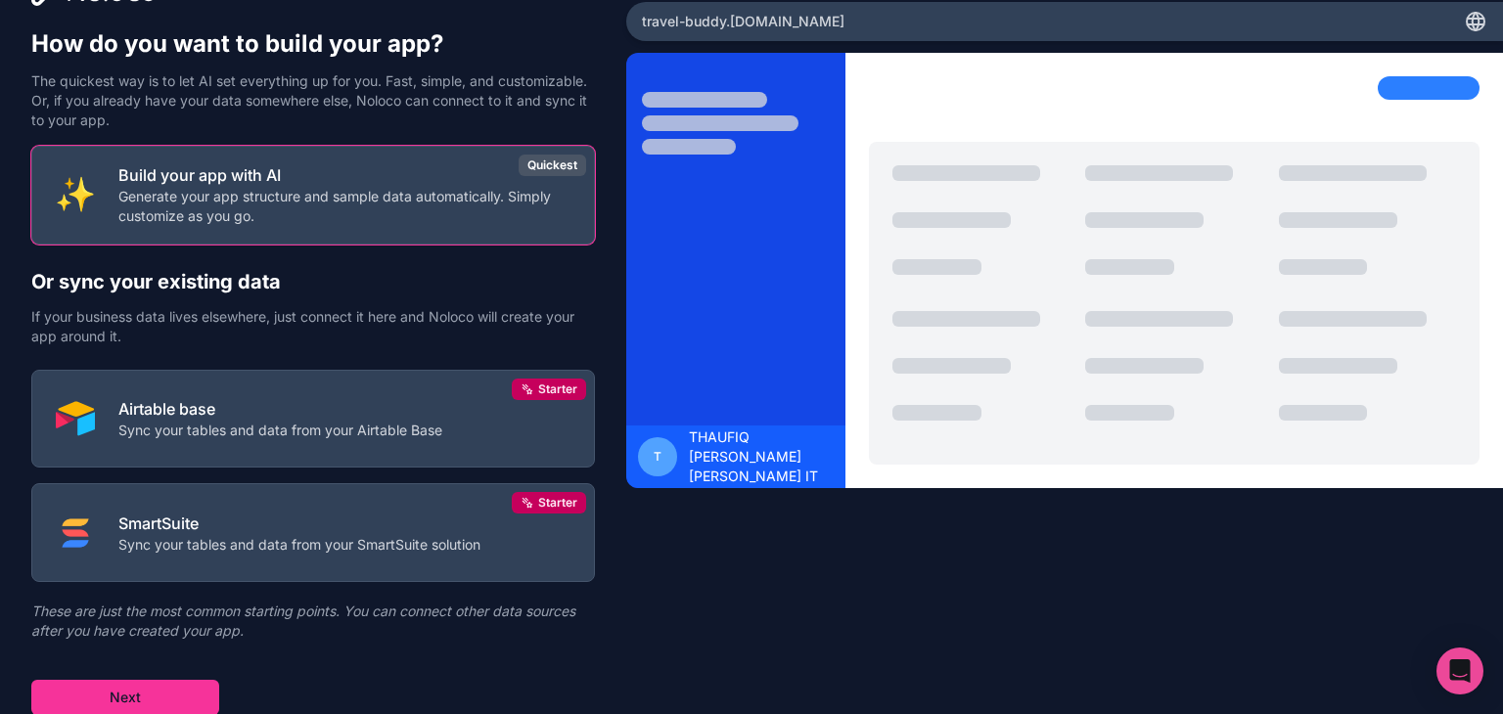
scroll to position [58, 0]
click at [163, 693] on button "Next" at bounding box center [125, 697] width 188 height 35
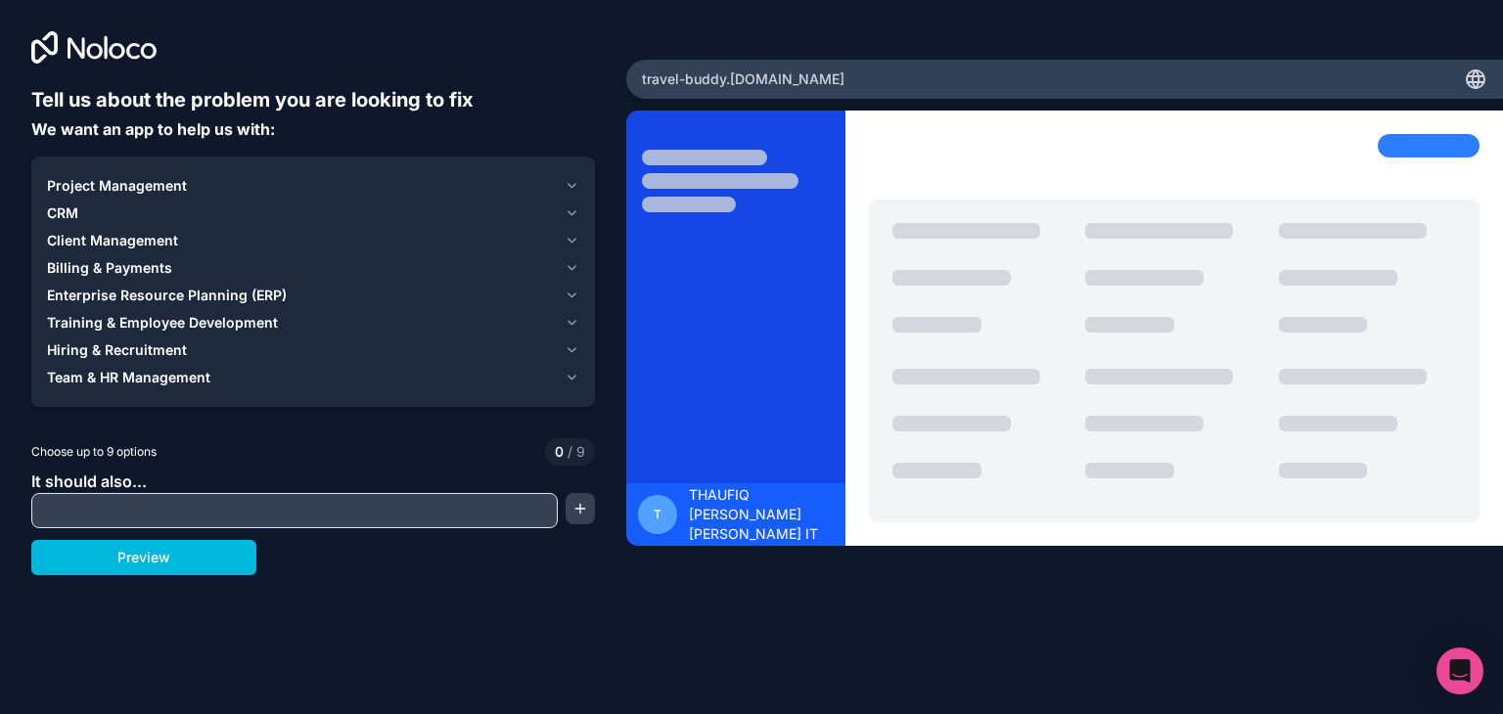
click at [259, 505] on input "text" at bounding box center [294, 510] width 516 height 27
click at [184, 559] on button "Preview" at bounding box center [143, 557] width 225 height 35
click at [101, 185] on span "Project Management" at bounding box center [117, 186] width 140 height 20
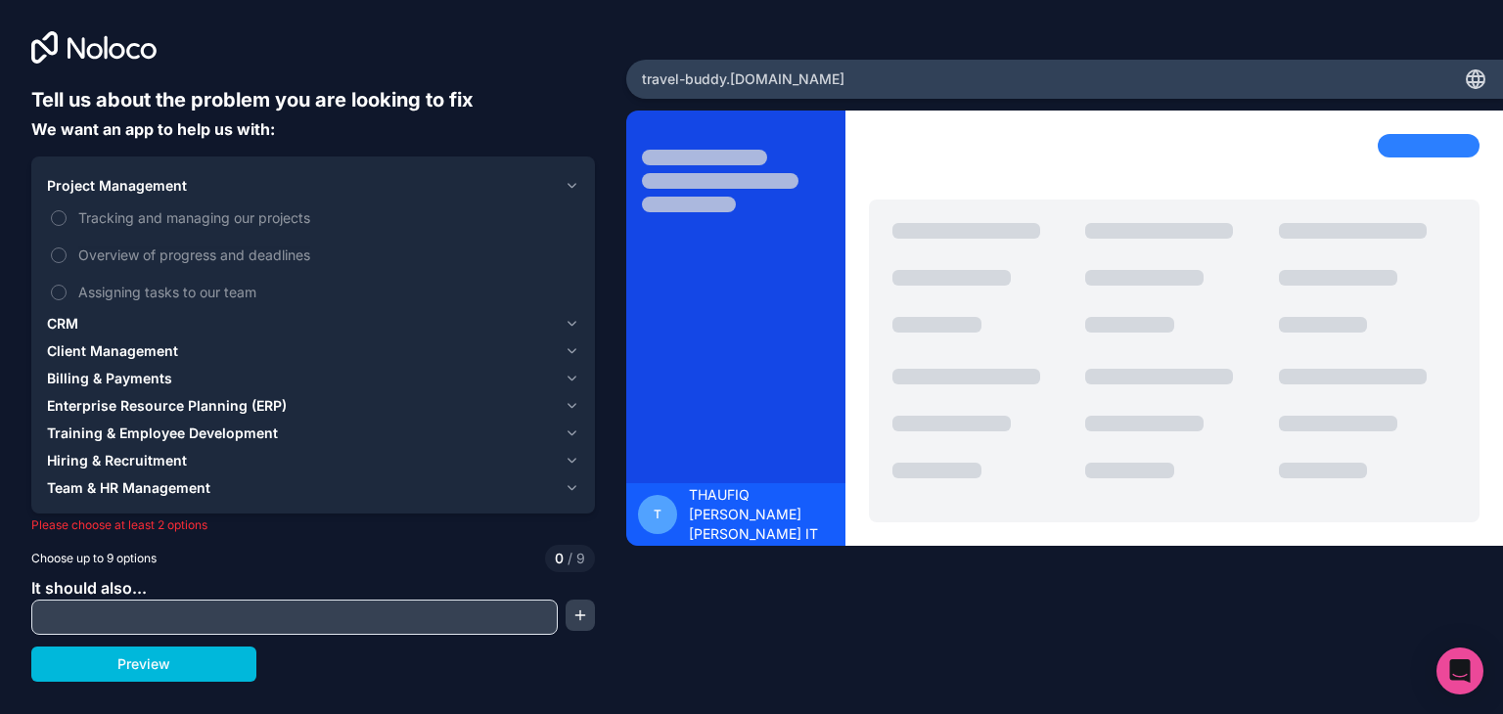
click at [61, 215] on button "Tracking and managing our projects" at bounding box center [59, 218] width 16 height 16
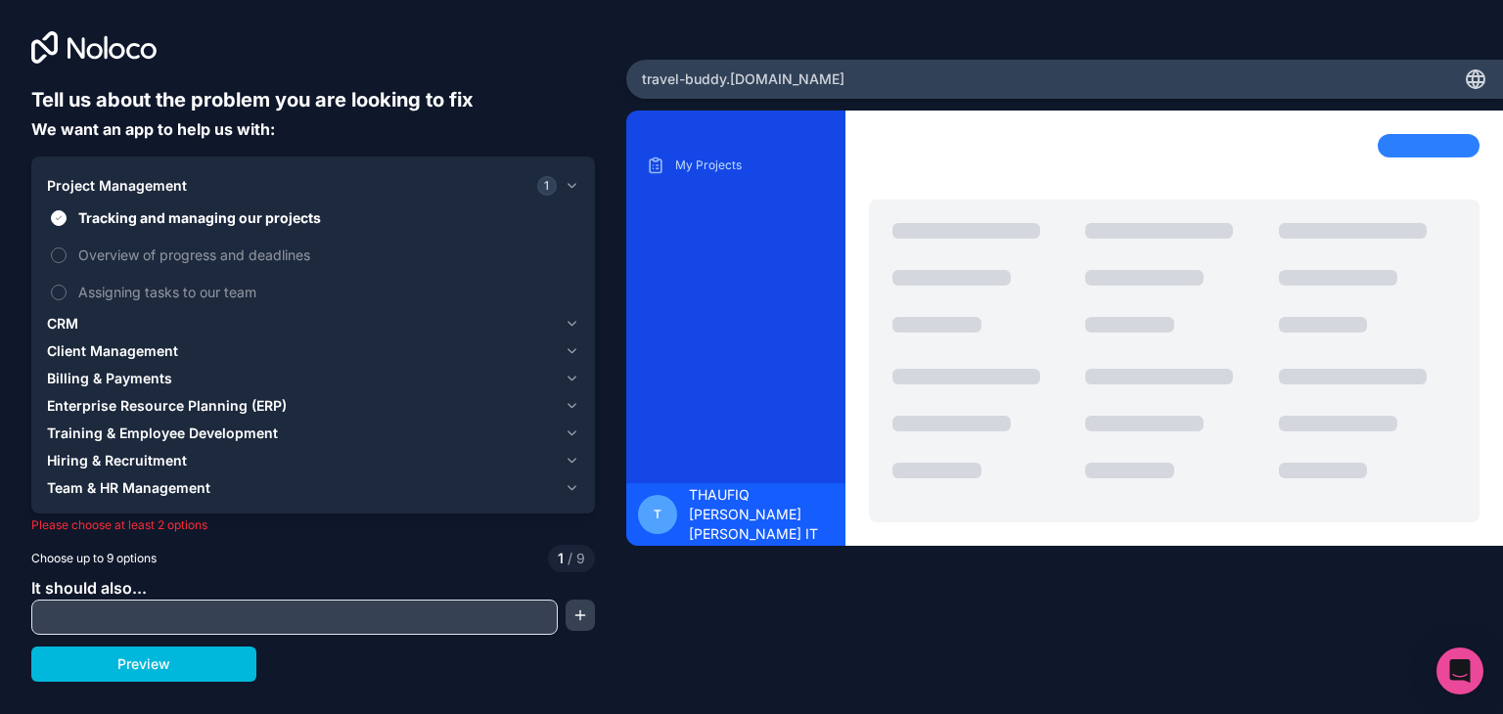
click at [70, 334] on button "CRM" at bounding box center [313, 323] width 532 height 27
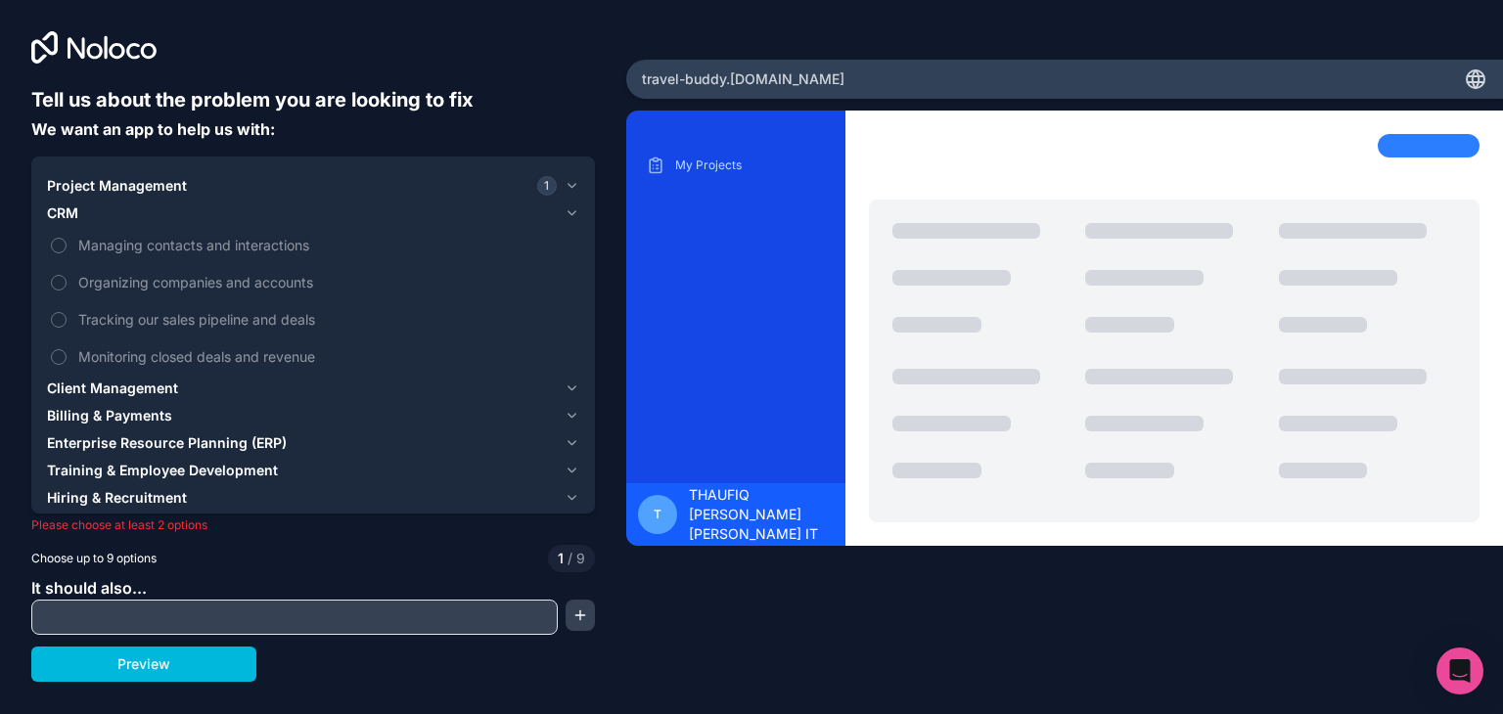
click at [62, 360] on button "Monitoring closed deals and revenue" at bounding box center [59, 357] width 16 height 16
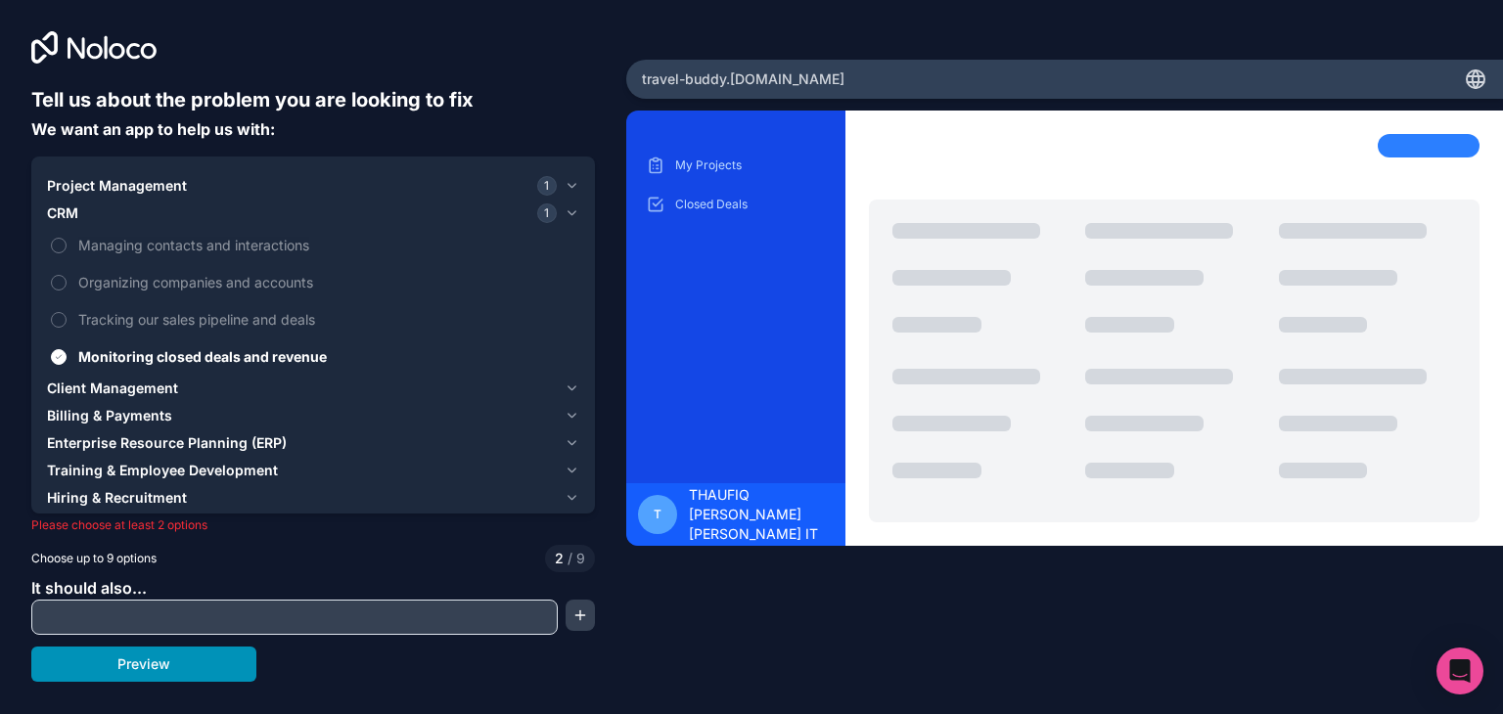
click at [139, 664] on button "Preview" at bounding box center [143, 664] width 225 height 35
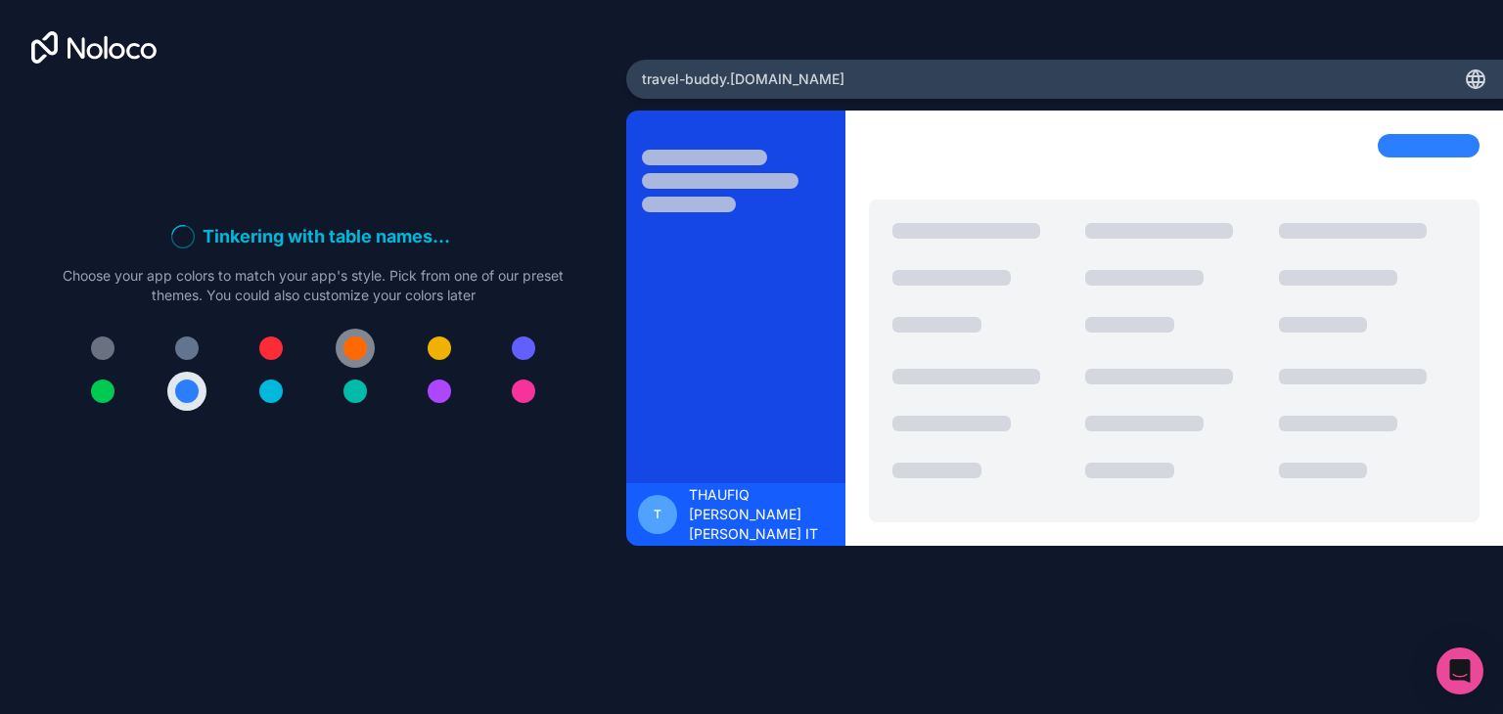
click at [354, 342] on div at bounding box center [354, 348] width 23 height 23
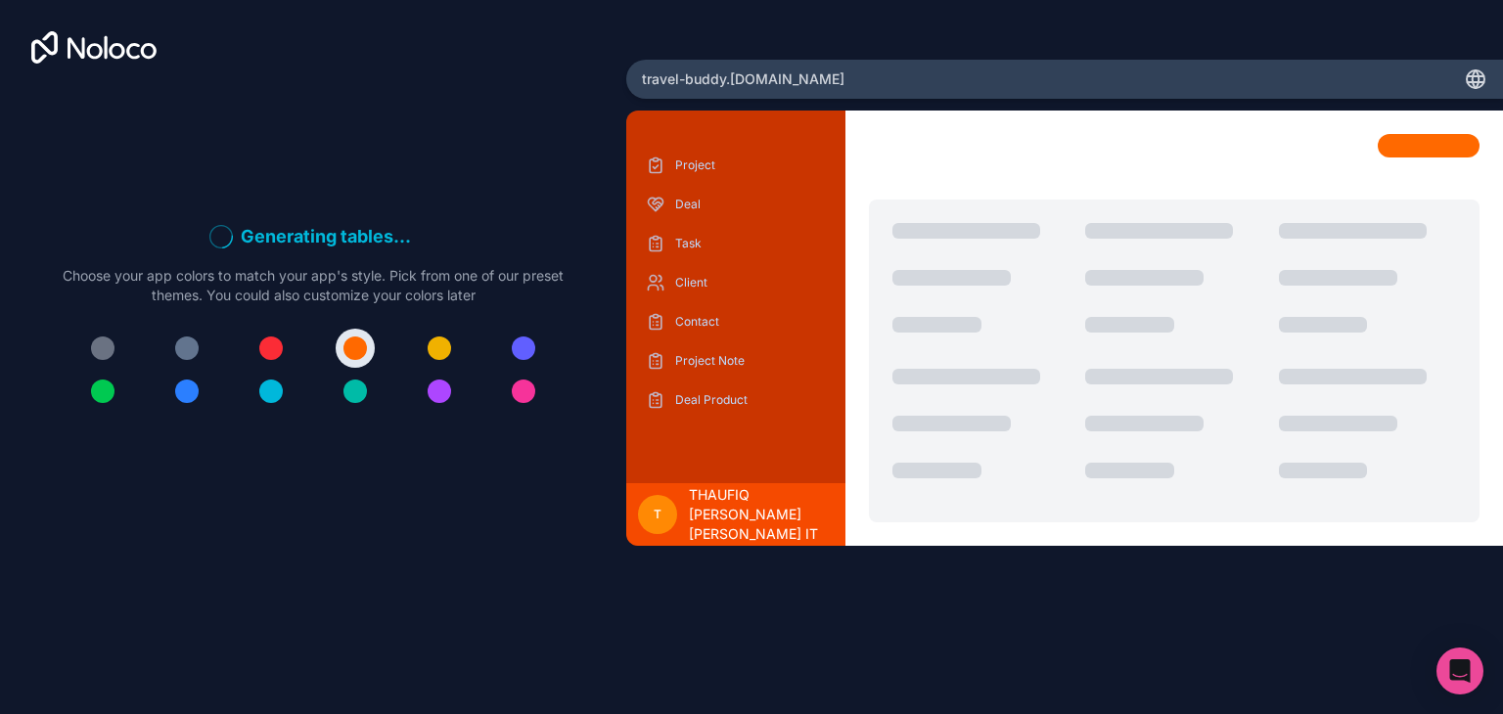
drag, startPoint x: 888, startPoint y: 88, endPoint x: 844, endPoint y: 69, distance: 47.8
click at [844, 69] on div "travel-buddy .[DOMAIN_NAME]" at bounding box center [1064, 79] width 876 height 39
